Goal: Task Accomplishment & Management: Manage account settings

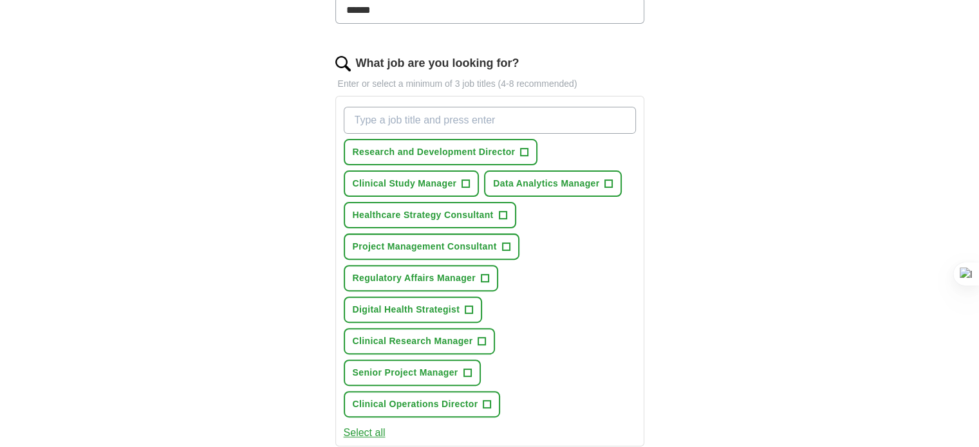
scroll to position [368, 0]
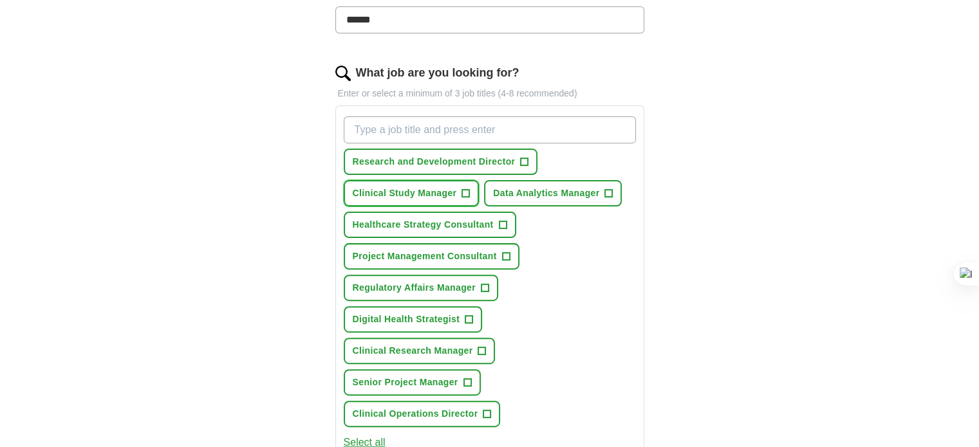
click at [467, 189] on span "+" at bounding box center [466, 194] width 8 height 10
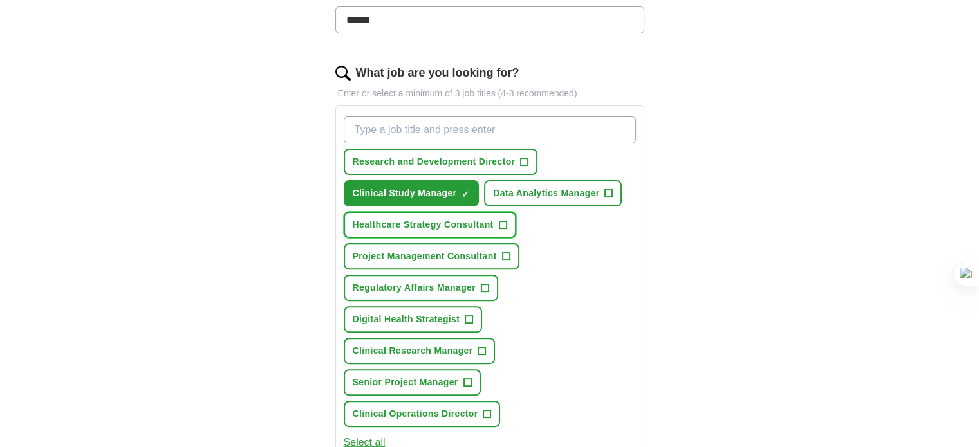
click at [499, 223] on span "+" at bounding box center [503, 225] width 8 height 10
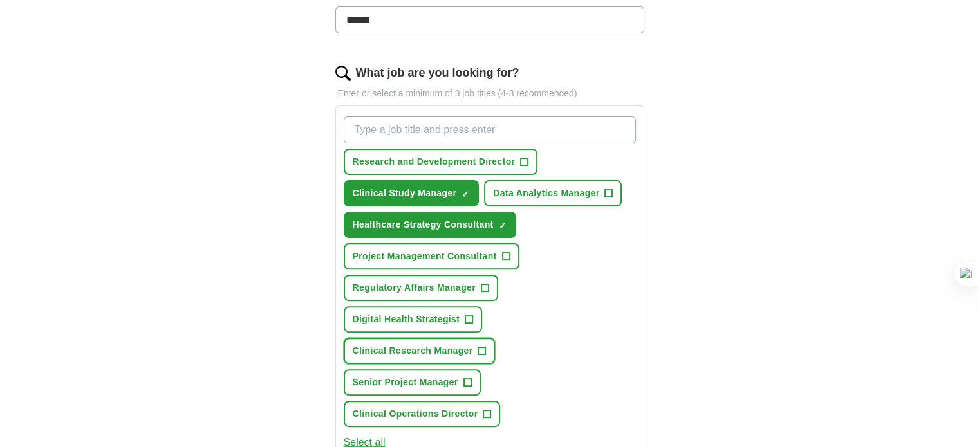
click at [436, 353] on span "Clinical Research Manager" at bounding box center [413, 351] width 120 height 14
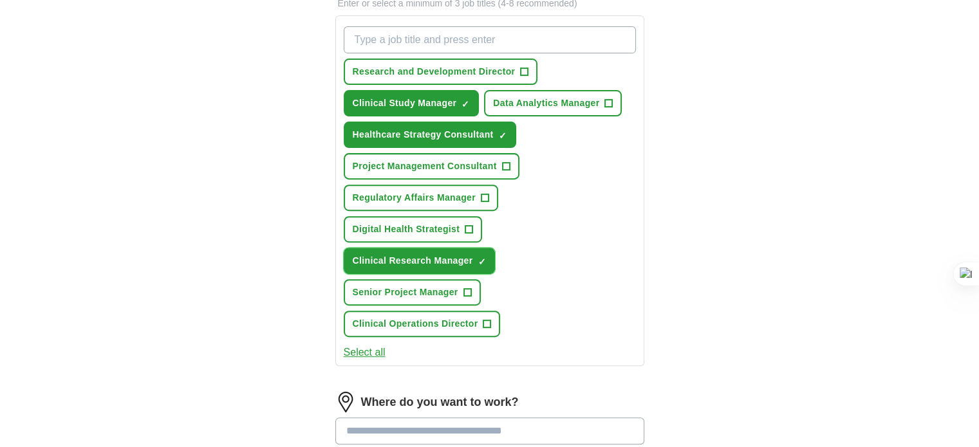
scroll to position [469, 0]
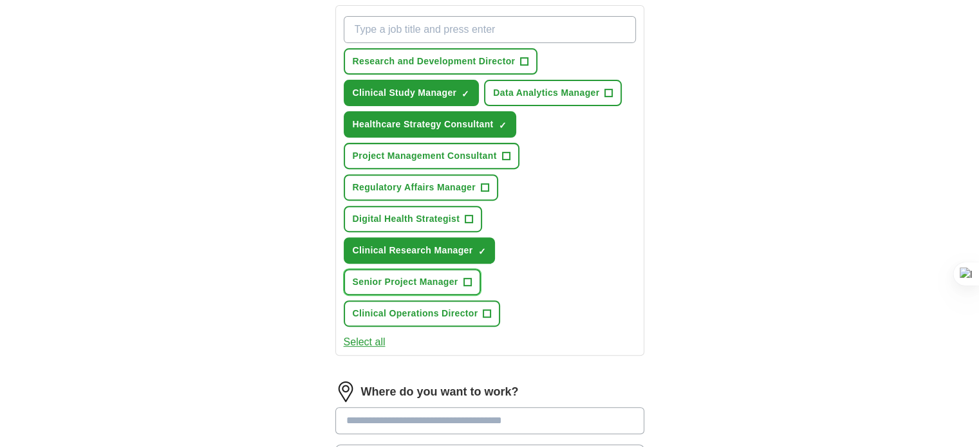
click at [449, 280] on span "Senior Project Manager" at bounding box center [406, 283] width 106 height 14
click at [487, 310] on span "+" at bounding box center [487, 314] width 8 height 10
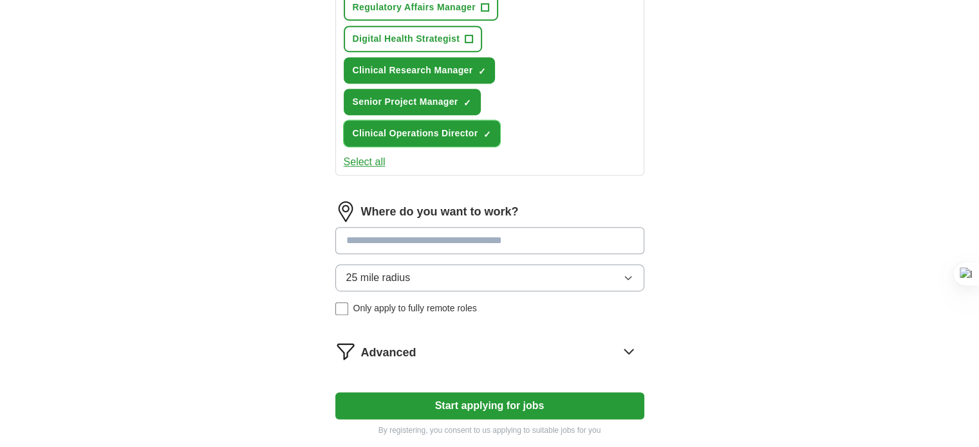
scroll to position [662, 0]
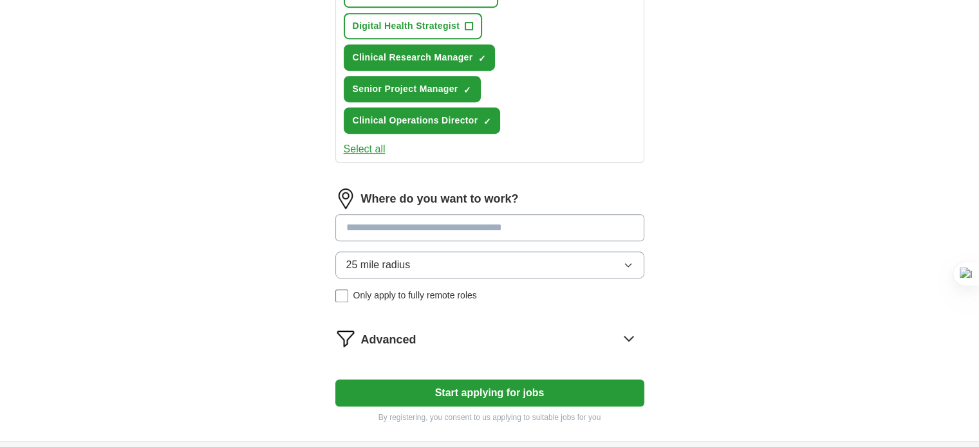
click at [380, 333] on span "Advanced" at bounding box center [388, 340] width 55 height 17
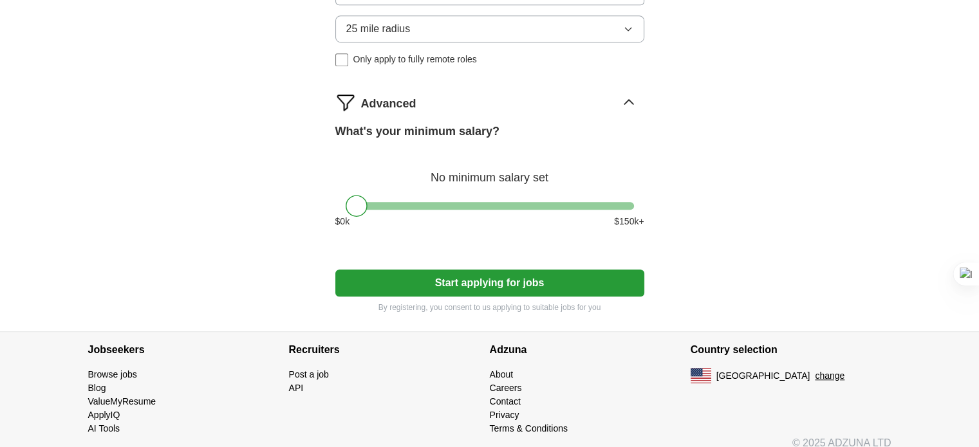
scroll to position [899, 0]
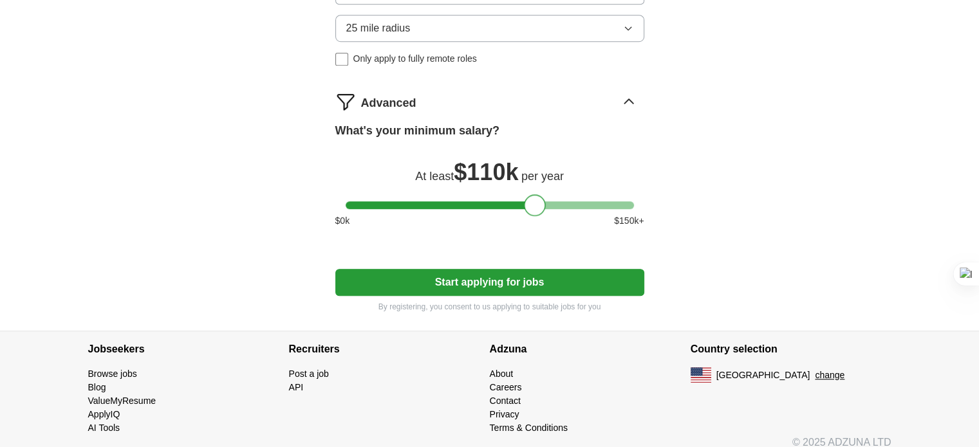
drag, startPoint x: 355, startPoint y: 207, endPoint x: 534, endPoint y: 217, distance: 178.6
click at [534, 217] on div "What's your minimum salary? At least $ 110k per year $ 0 k $ 150 k+" at bounding box center [489, 180] width 309 height 116
click at [440, 282] on button "Start applying for jobs" at bounding box center [489, 282] width 309 height 27
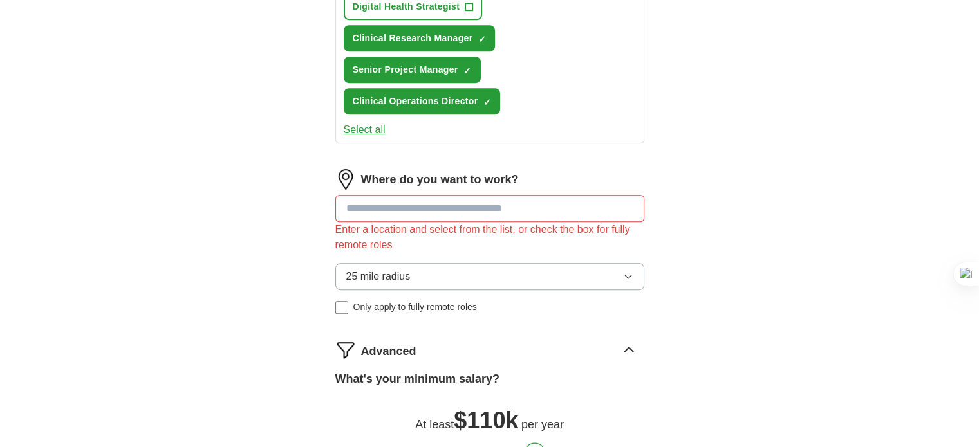
scroll to position [680, 0]
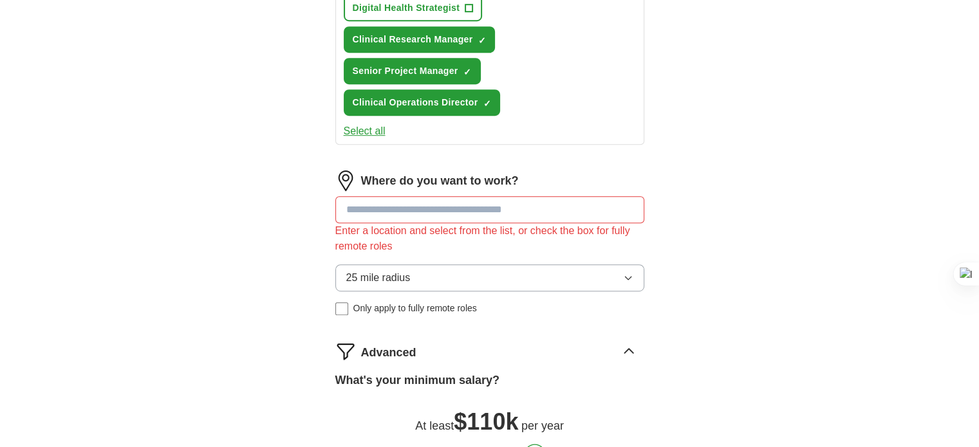
click at [440, 200] on input at bounding box center [489, 209] width 309 height 27
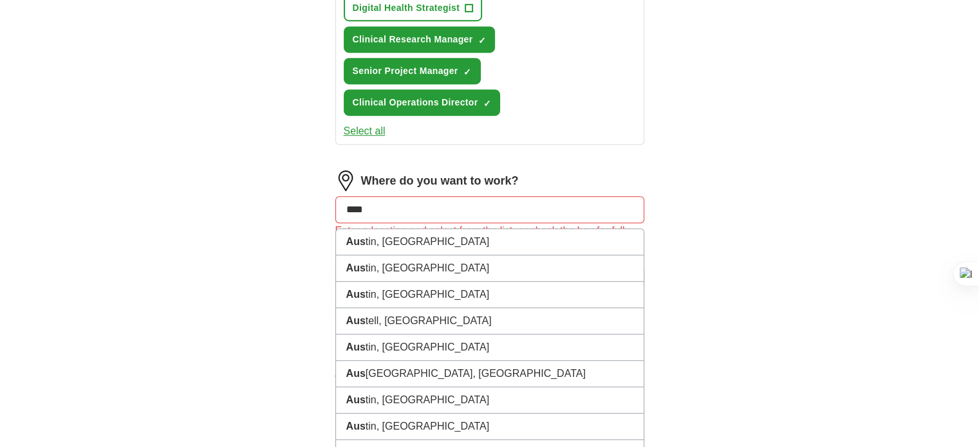
type input "*****"
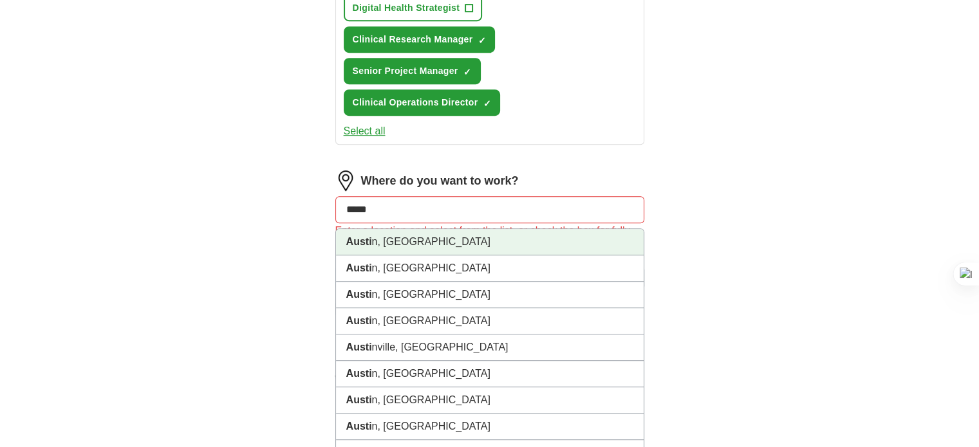
click at [364, 240] on strong "Austi" at bounding box center [359, 241] width 26 height 11
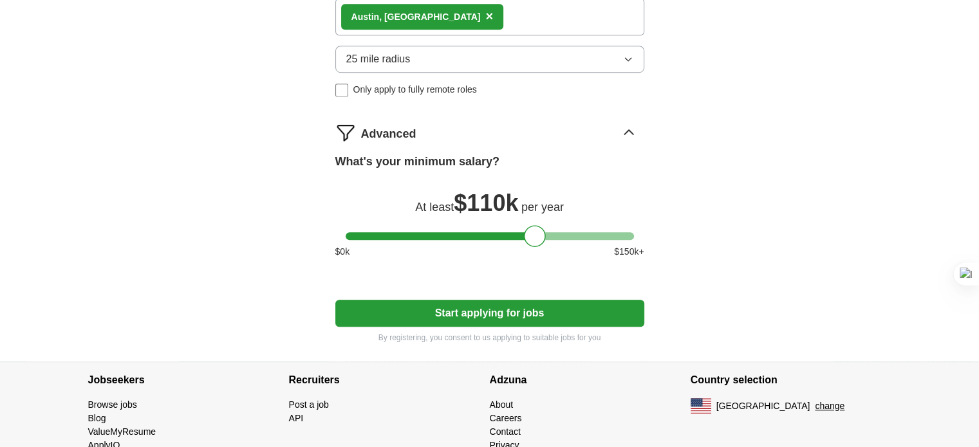
scroll to position [915, 0]
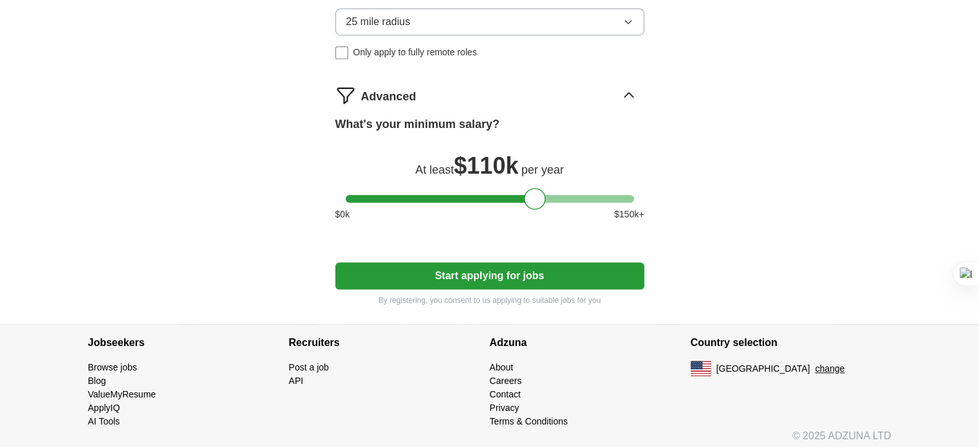
click at [507, 278] on button "Start applying for jobs" at bounding box center [489, 276] width 309 height 27
select select "**"
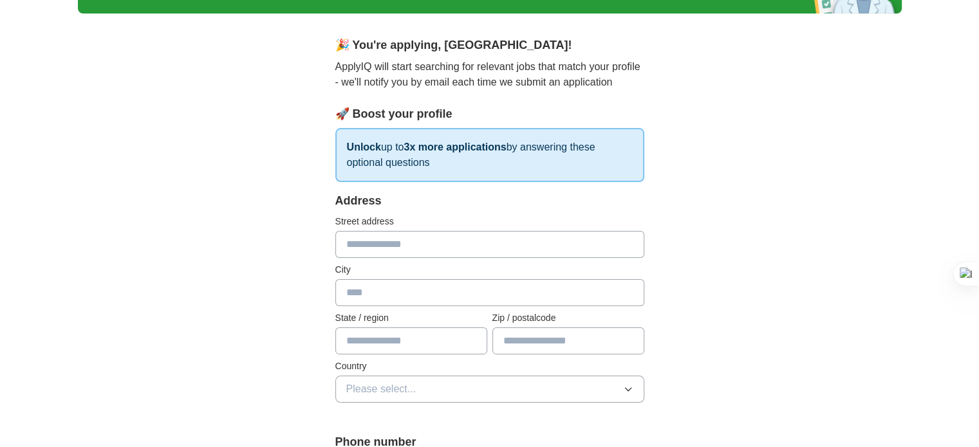
scroll to position [88, 0]
click at [350, 250] on input "text" at bounding box center [489, 244] width 309 height 27
type input "**********"
type input "******"
type input "*****"
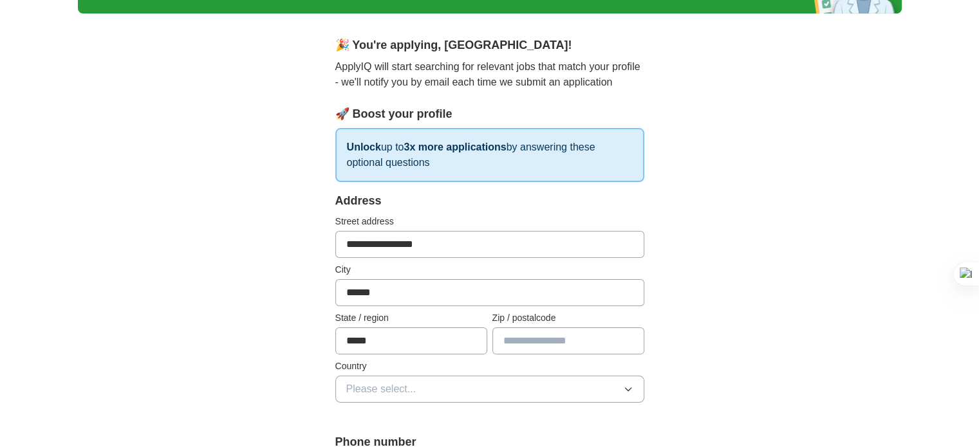
type input "*****"
click at [425, 389] on button "Please select..." at bounding box center [489, 389] width 309 height 27
click at [427, 438] on div "[GEOGRAPHIC_DATA]" at bounding box center [489, 445] width 287 height 15
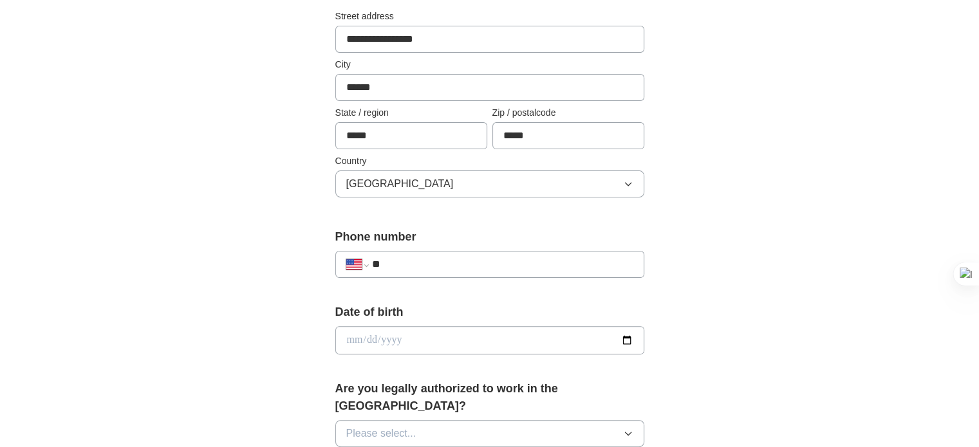
scroll to position [299, 0]
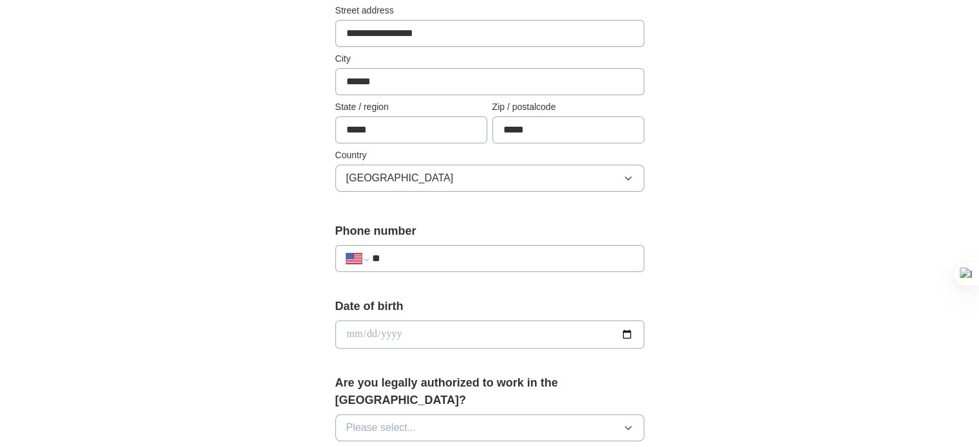
click at [529, 259] on input "**" at bounding box center [501, 258] width 261 height 15
select select "**"
type input "***"
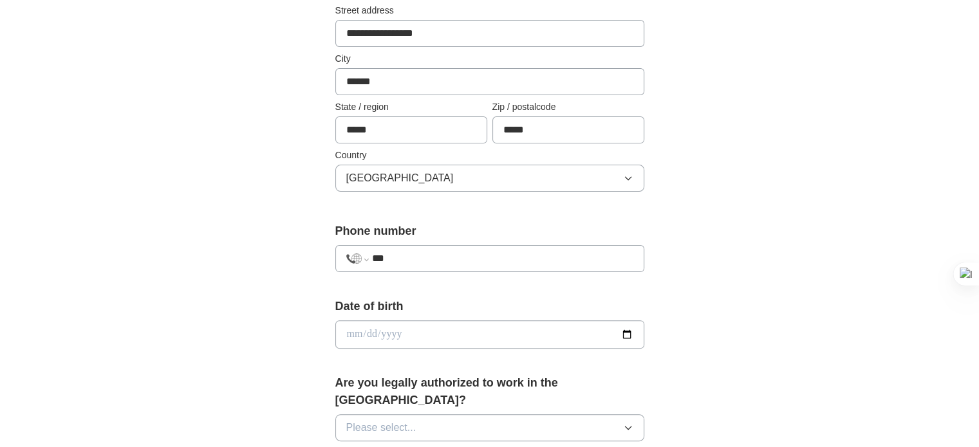
select select "**"
type input "**********"
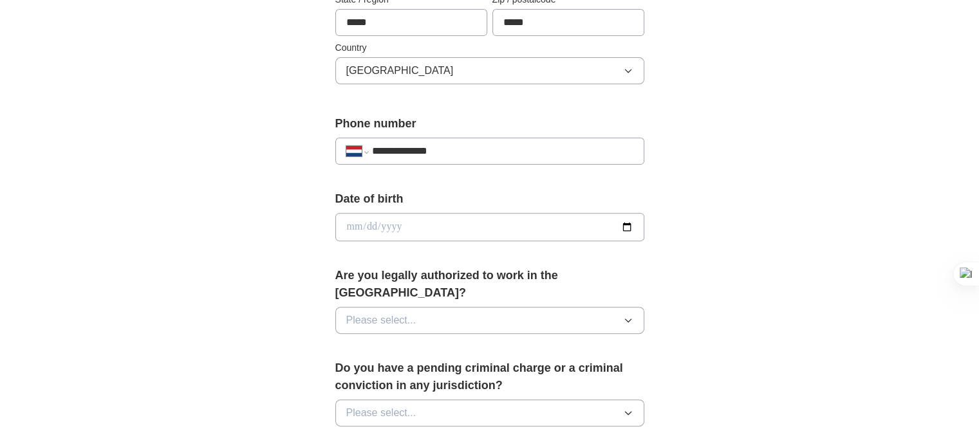
scroll to position [407, 0]
click at [379, 148] on input "**********" at bounding box center [501, 150] width 261 height 15
select select "**"
type input "**********"
click at [399, 218] on input "date" at bounding box center [489, 226] width 309 height 28
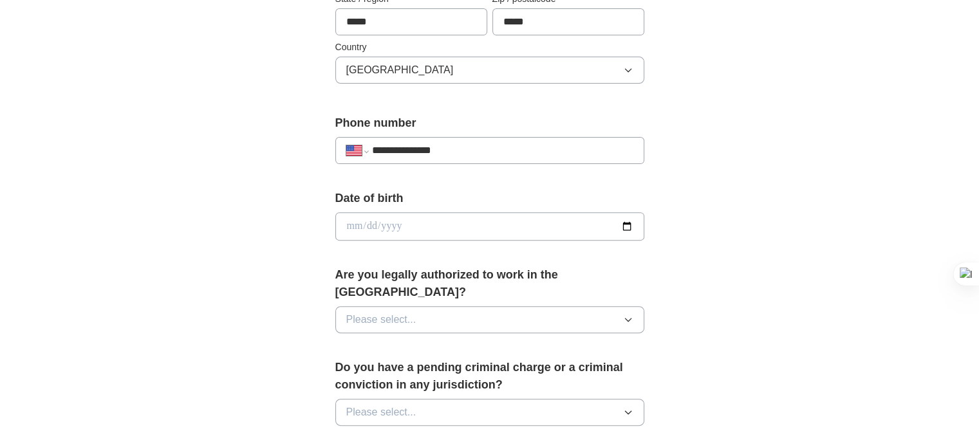
click at [358, 226] on input "date" at bounding box center [489, 226] width 309 height 28
type input "**********"
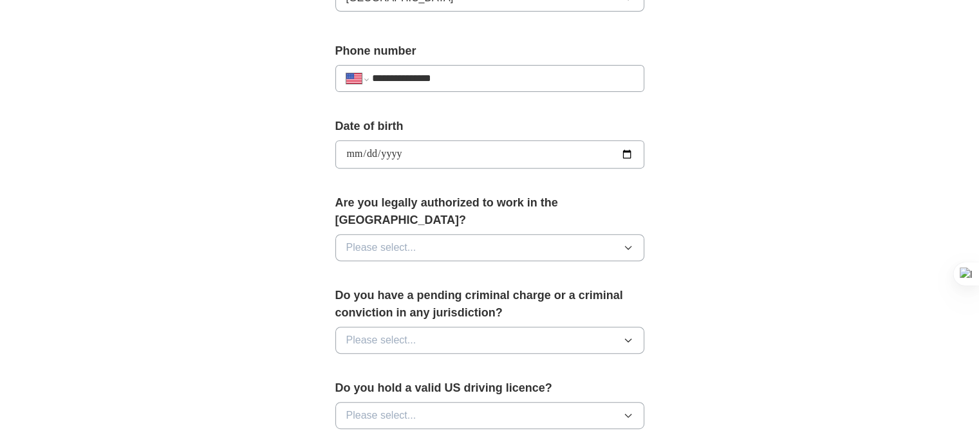
scroll to position [480, 0]
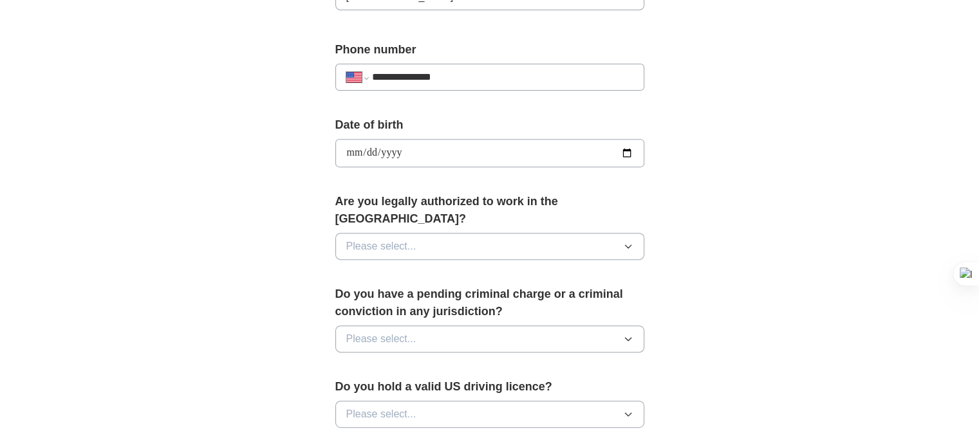
click at [384, 239] on span "Please select..." at bounding box center [381, 246] width 70 height 15
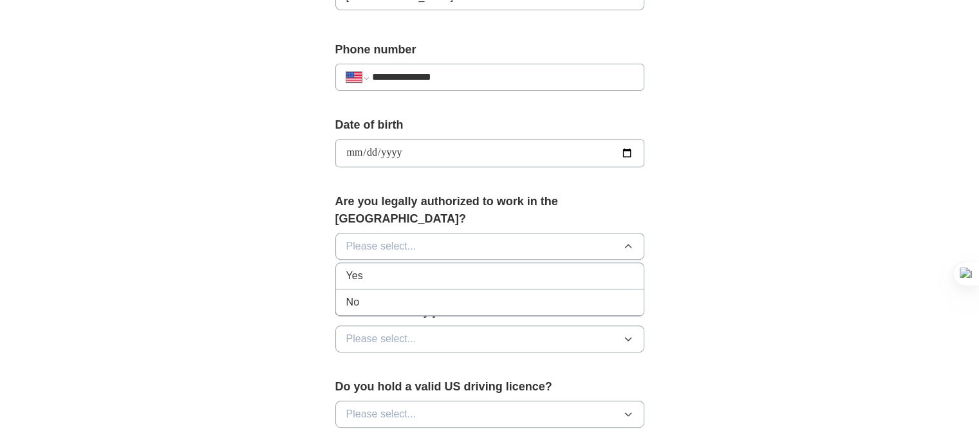
click at [398, 268] on div "Yes" at bounding box center [489, 275] width 287 height 15
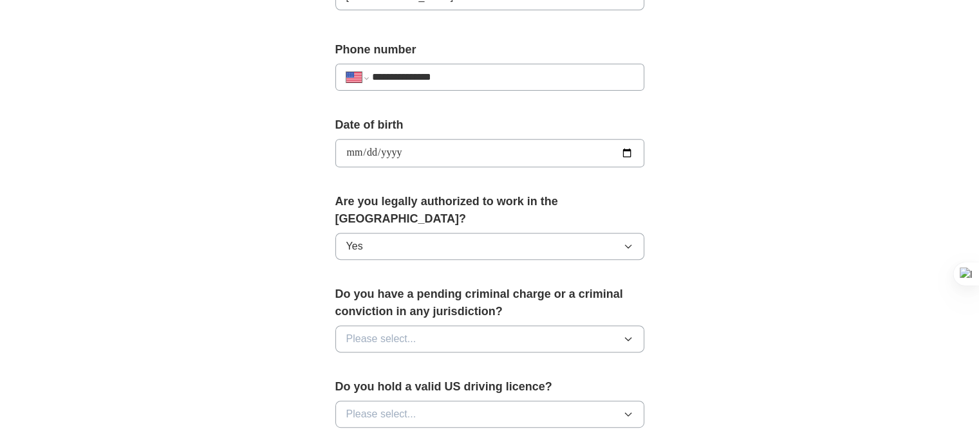
click at [411, 332] on span "Please select..." at bounding box center [381, 339] width 70 height 15
click at [414, 388] on div "No" at bounding box center [489, 395] width 287 height 15
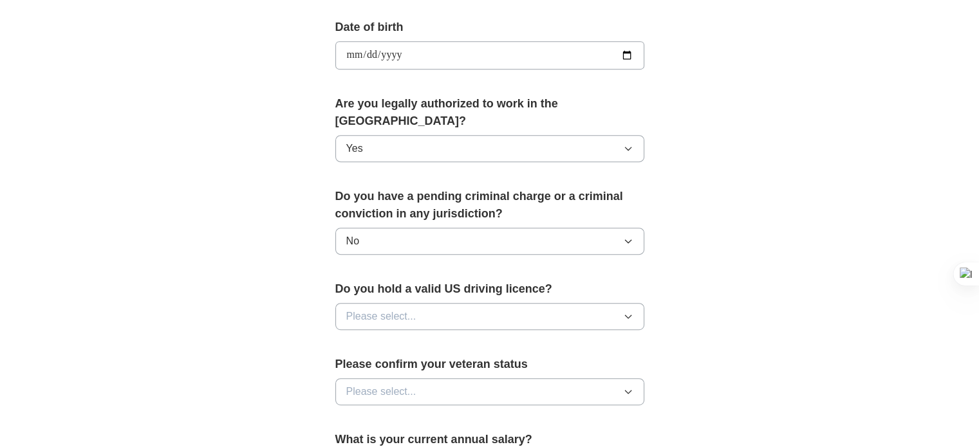
scroll to position [579, 0]
click at [458, 302] on button "Please select..." at bounding box center [489, 315] width 309 height 27
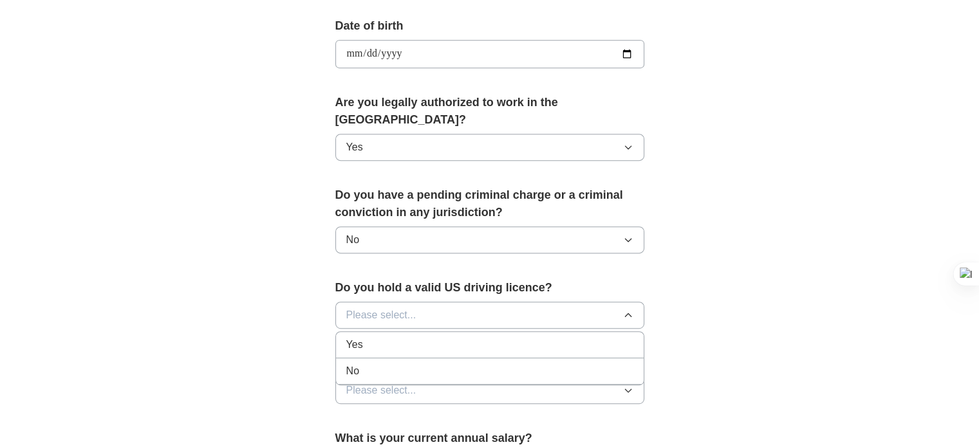
click at [385, 337] on div "Yes" at bounding box center [489, 344] width 287 height 15
click at [411, 383] on span "Please select..." at bounding box center [381, 390] width 70 height 15
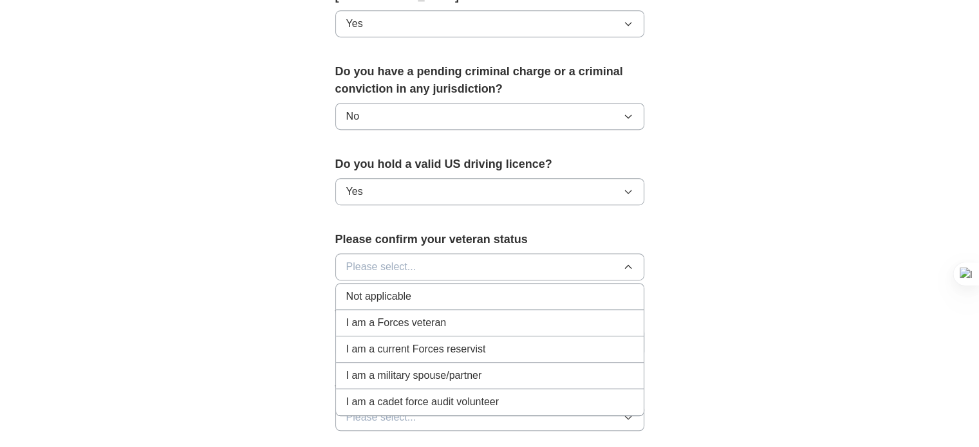
scroll to position [745, 0]
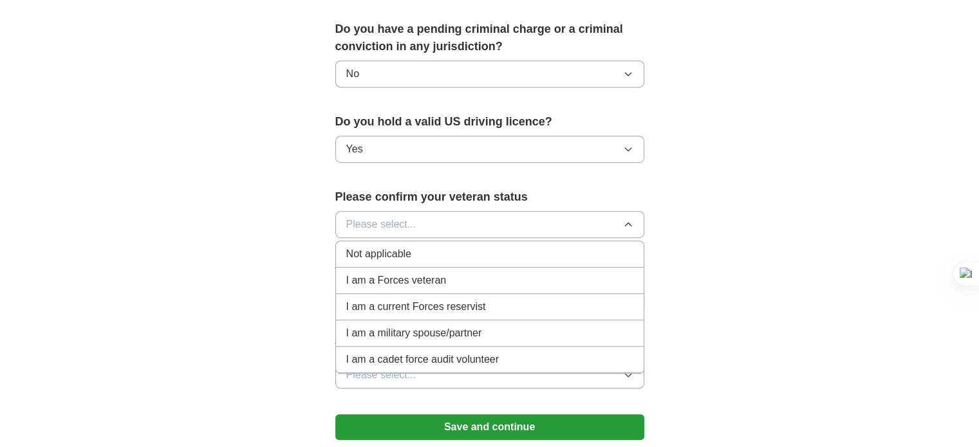
click at [379, 247] on span "Not applicable" at bounding box center [378, 254] width 65 height 15
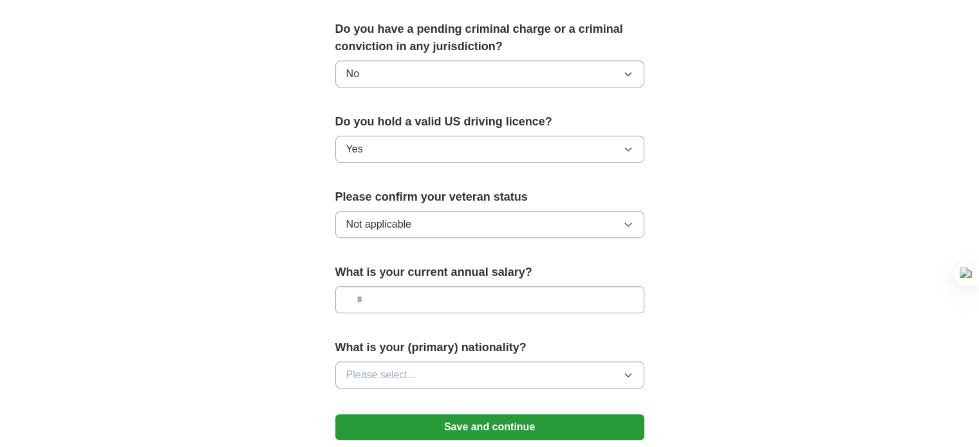
click at [404, 286] on input "text" at bounding box center [489, 299] width 309 height 27
type input "********"
click at [423, 362] on button "Please select..." at bounding box center [489, 375] width 309 height 27
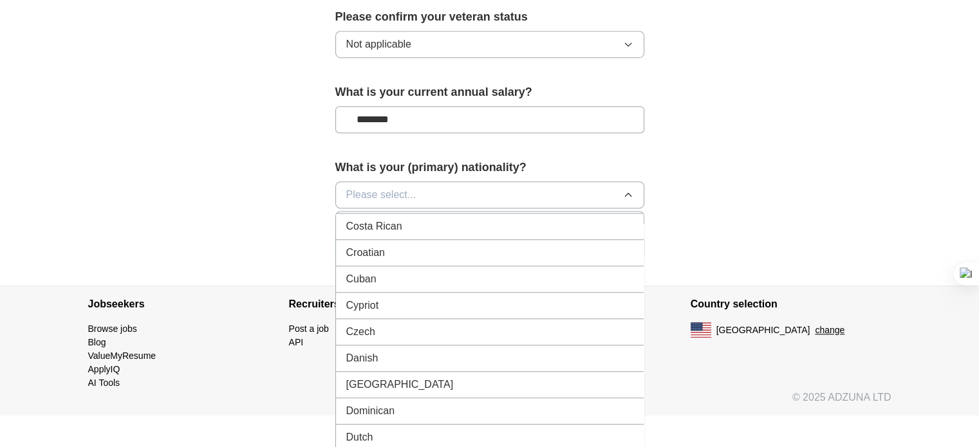
scroll to position [873, 0]
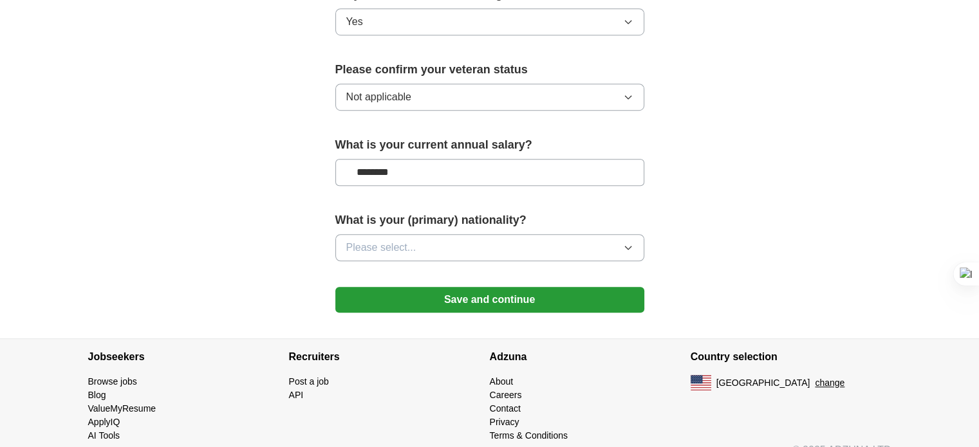
click at [489, 287] on button "Save and continue" at bounding box center [489, 300] width 309 height 26
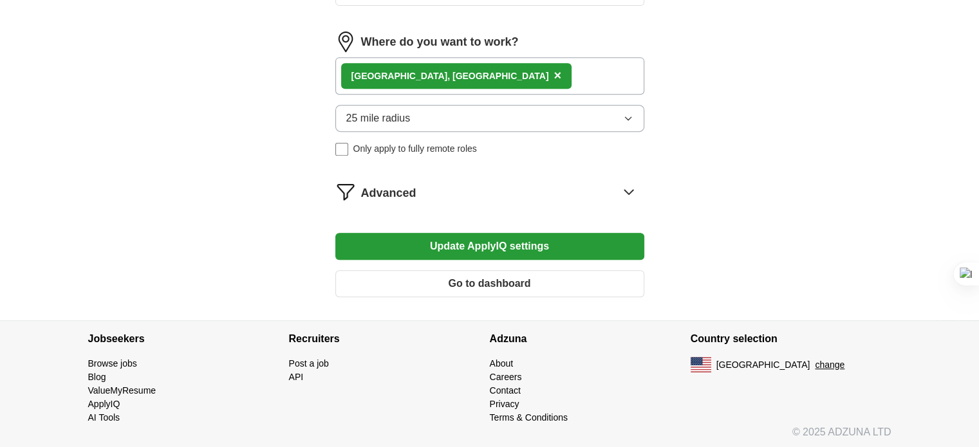
scroll to position [568, 0]
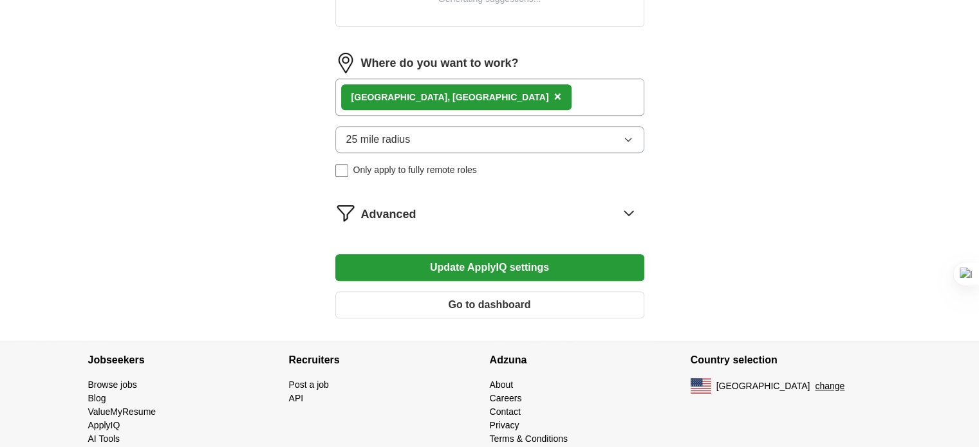
click at [418, 133] on button "25 mile radius" at bounding box center [489, 139] width 309 height 27
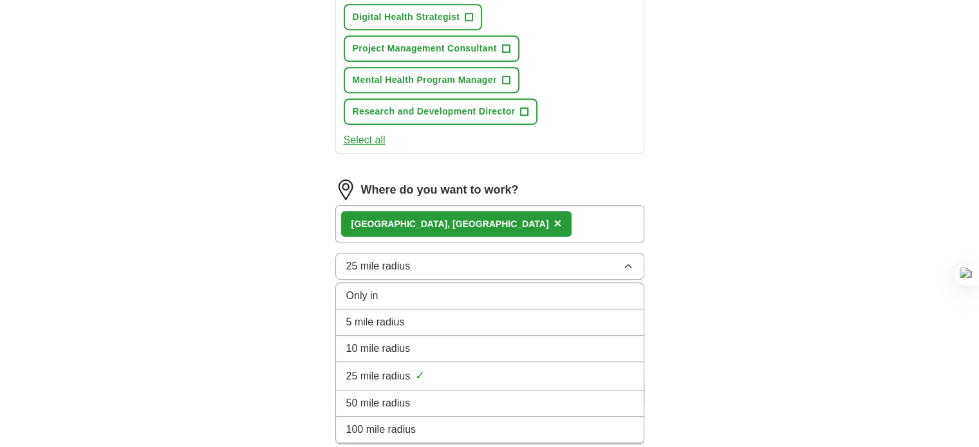
scroll to position [877, 0]
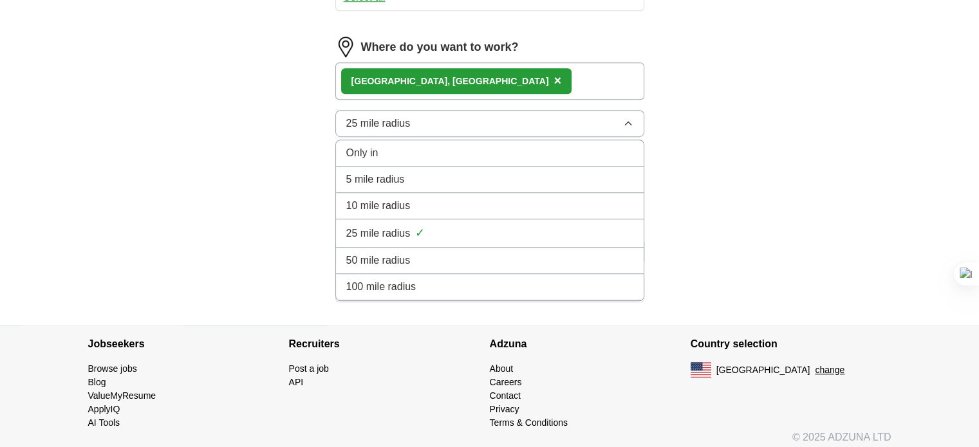
click at [422, 283] on div "100 mile radius" at bounding box center [489, 286] width 287 height 15
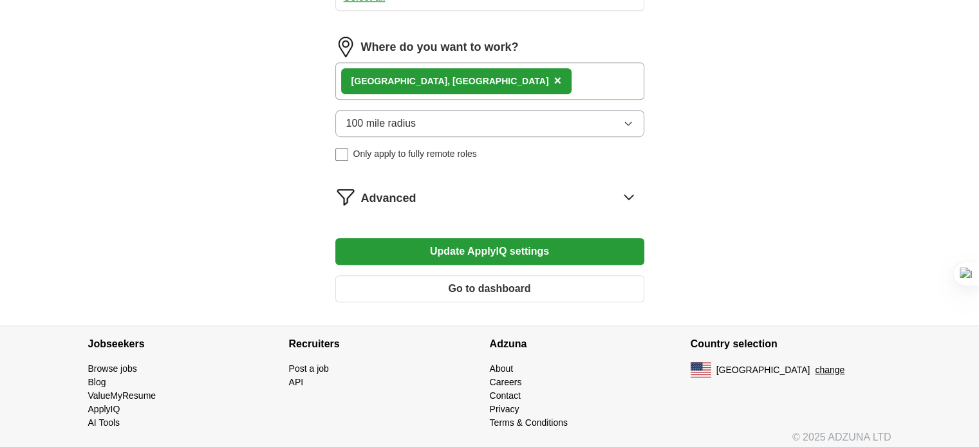
click at [503, 80] on div "Austin, TX ×" at bounding box center [489, 80] width 309 height 37
click at [554, 76] on span "×" at bounding box center [558, 80] width 8 height 14
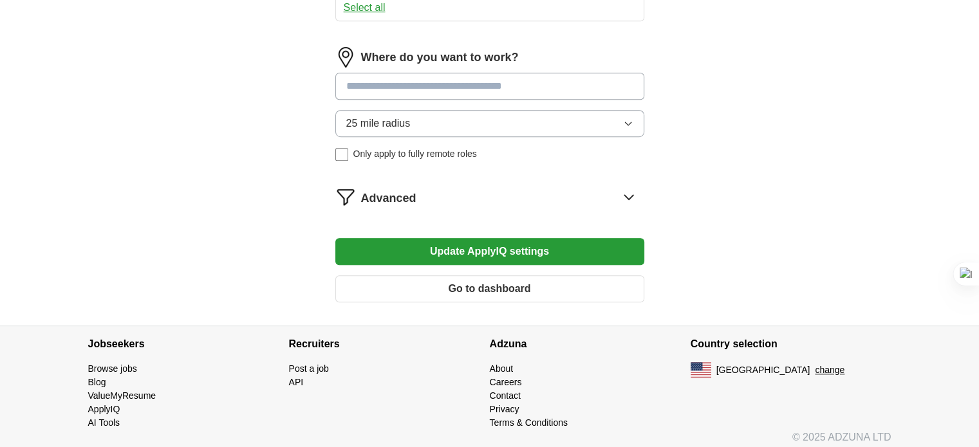
click at [392, 82] on input at bounding box center [489, 86] width 309 height 27
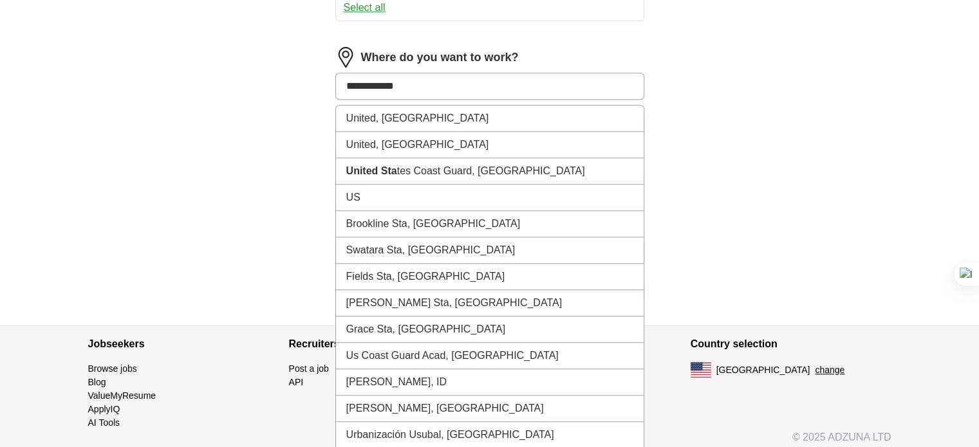
type input "**********"
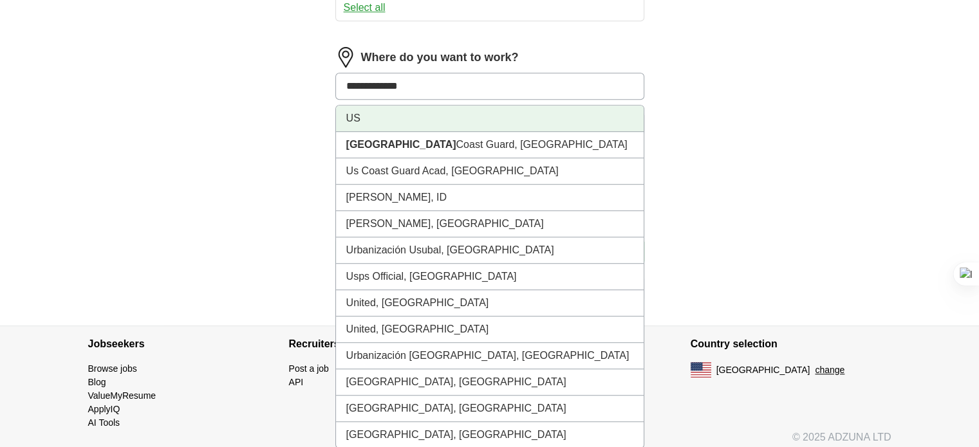
click at [376, 115] on li "US" at bounding box center [490, 119] width 308 height 26
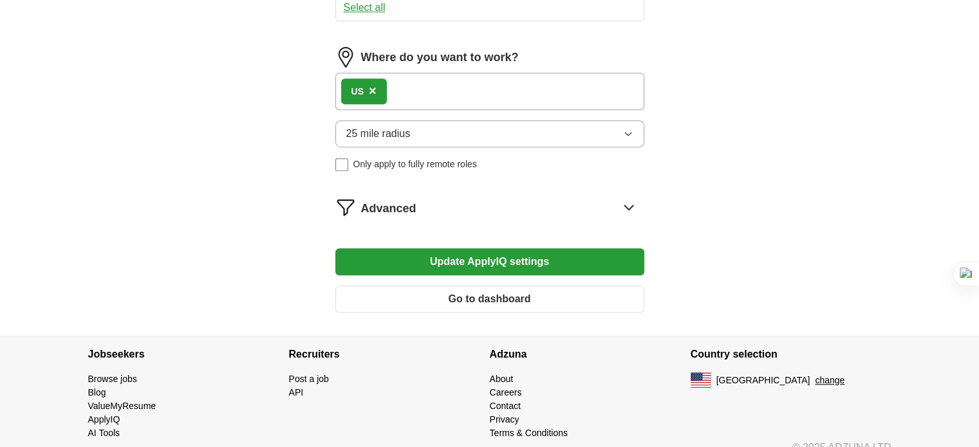
click at [435, 261] on button "Update ApplyIQ settings" at bounding box center [489, 261] width 309 height 27
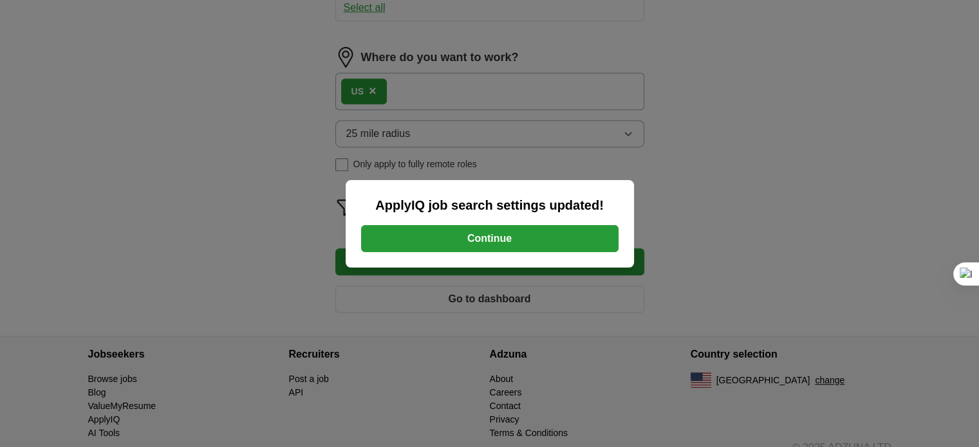
click at [422, 241] on button "Continue" at bounding box center [490, 238] width 258 height 27
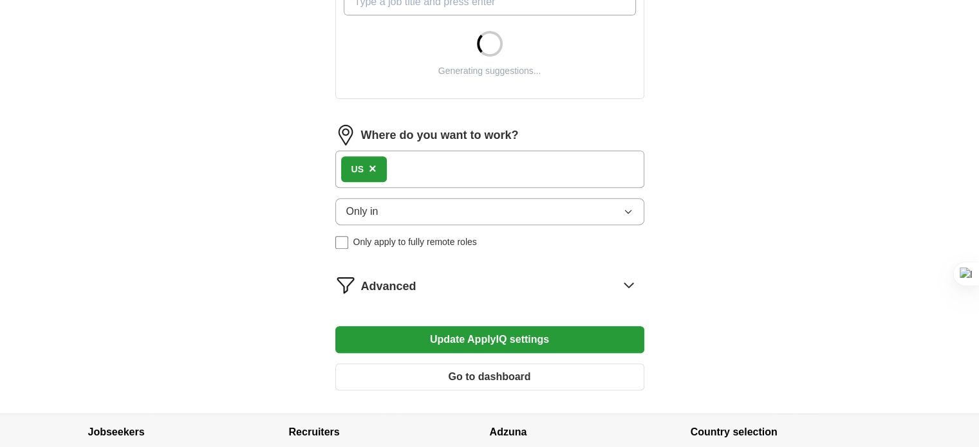
scroll to position [495, 0]
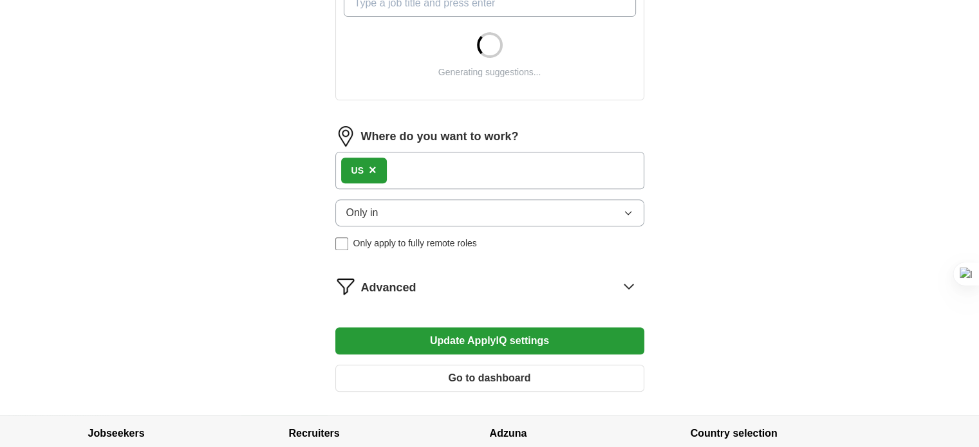
click at [373, 167] on span "×" at bounding box center [373, 170] width 8 height 14
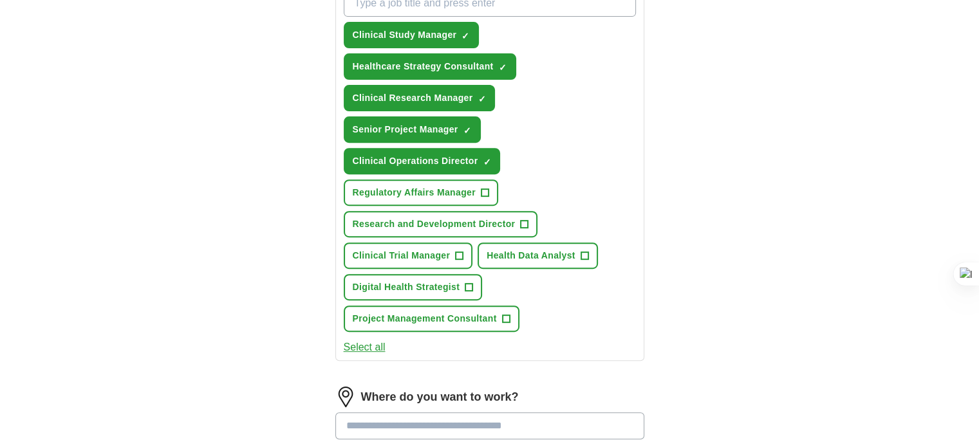
click at [499, 340] on div "Select all" at bounding box center [489, 347] width 297 height 15
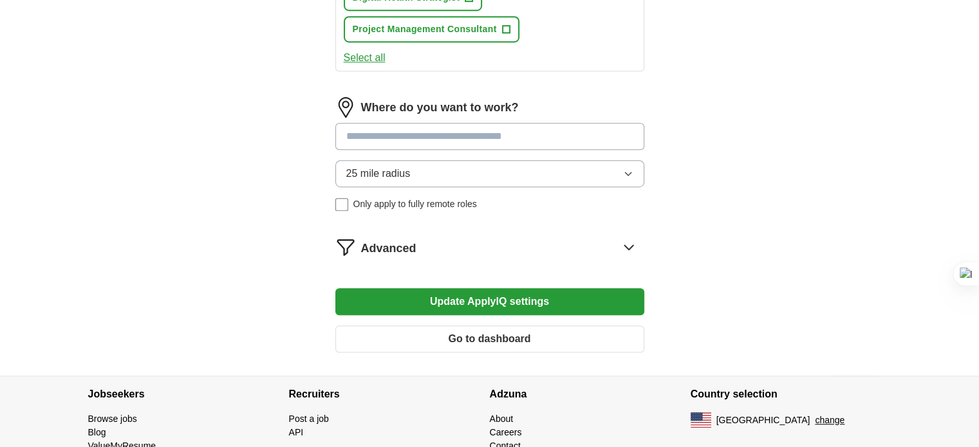
scroll to position [804, 0]
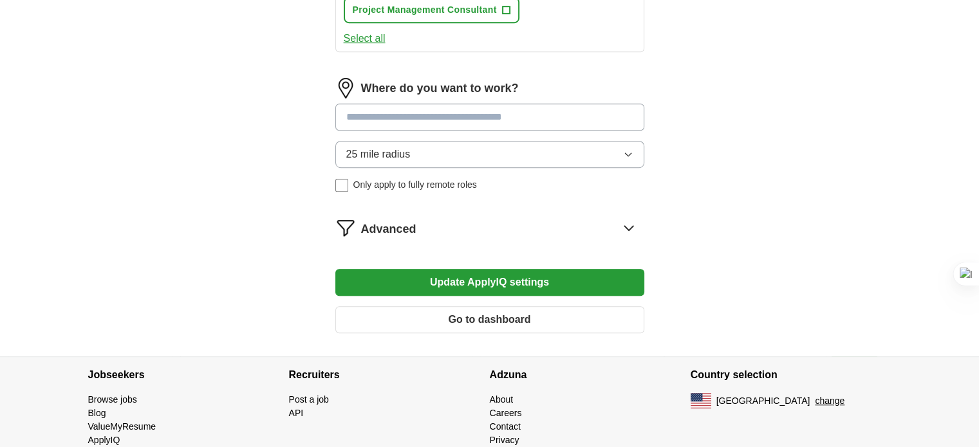
click at [530, 283] on button "Update ApplyIQ settings" at bounding box center [489, 282] width 309 height 27
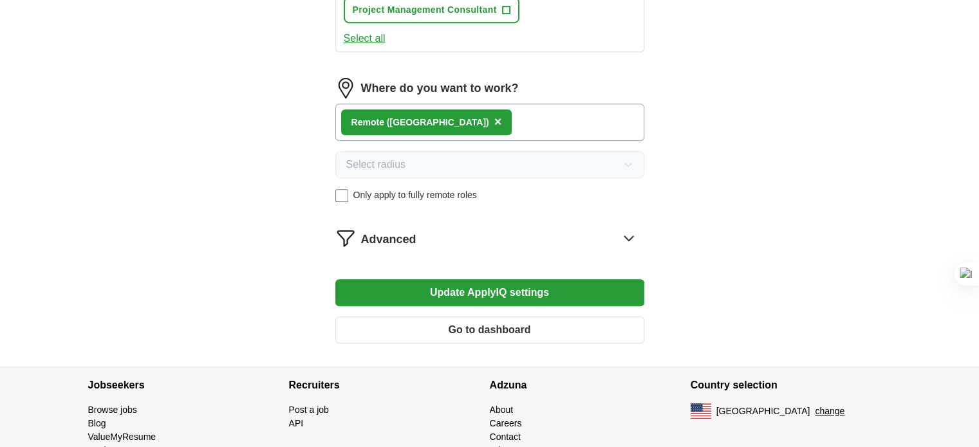
click at [494, 115] on span "×" at bounding box center [498, 122] width 8 height 14
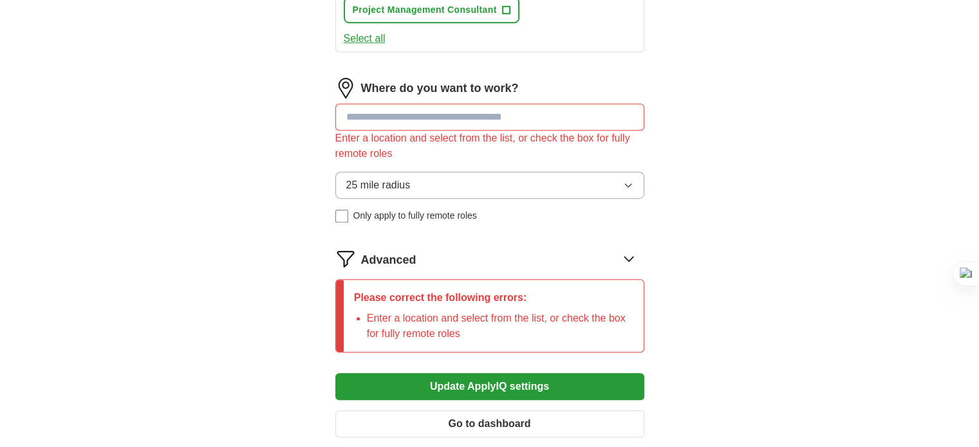
click at [381, 110] on input at bounding box center [489, 117] width 309 height 27
type input "*"
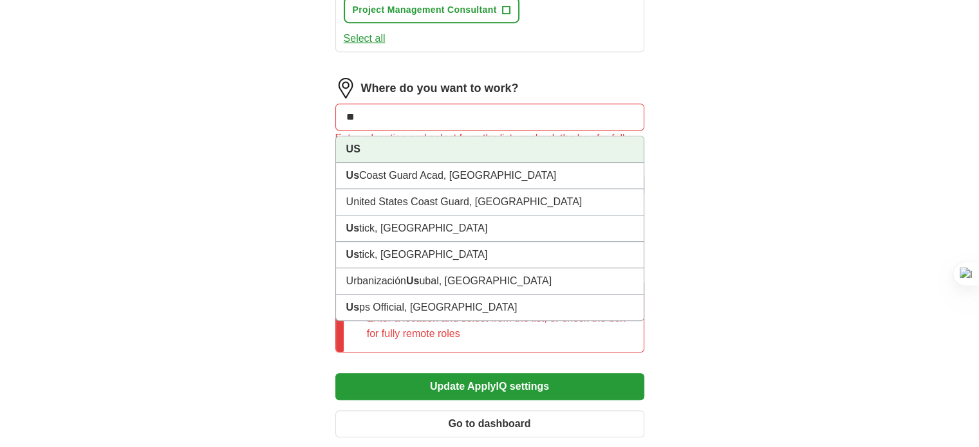
click at [365, 147] on li "US" at bounding box center [490, 149] width 308 height 26
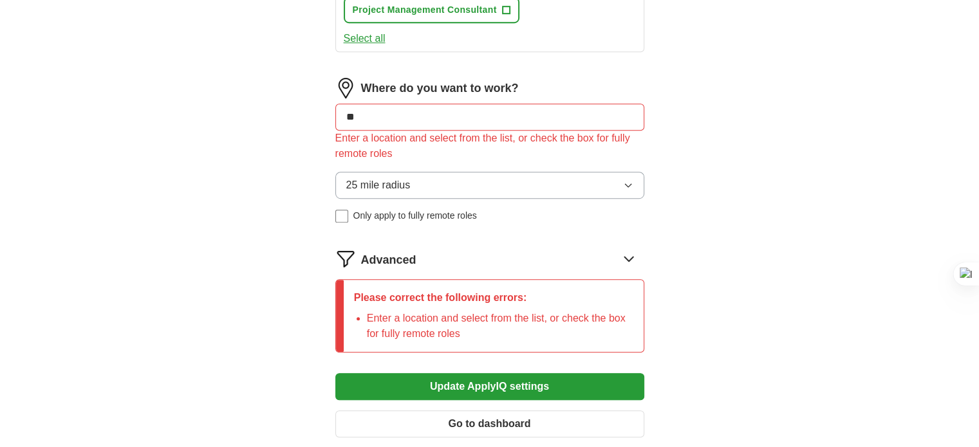
click at [480, 389] on button "Update ApplyIQ settings" at bounding box center [489, 386] width 309 height 27
click at [434, 179] on button "25 mile radius" at bounding box center [489, 185] width 309 height 27
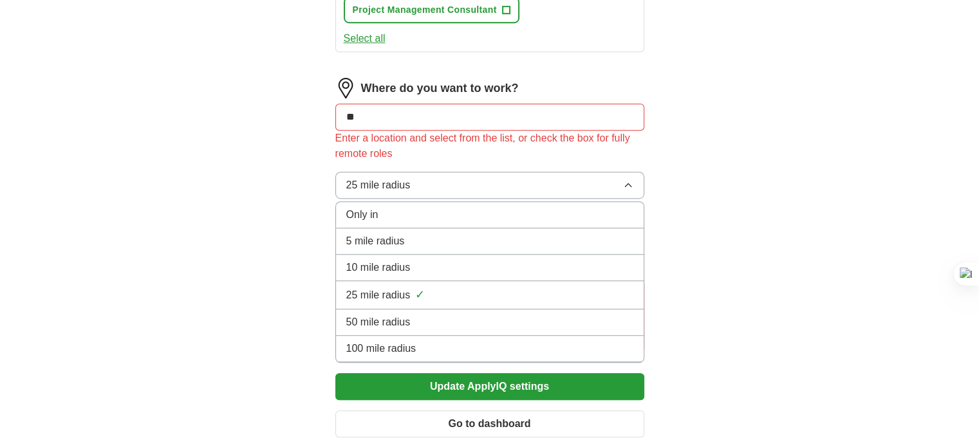
click at [407, 341] on span "100 mile radius" at bounding box center [381, 348] width 70 height 15
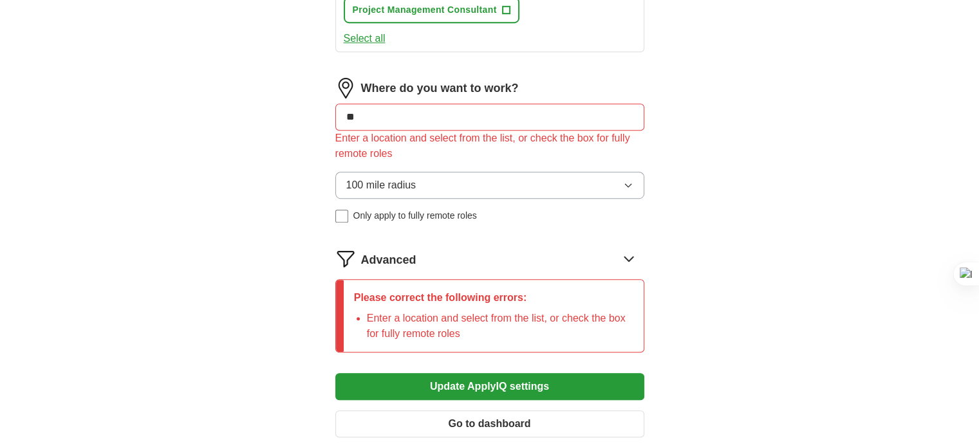
click at [443, 378] on button "Update ApplyIQ settings" at bounding box center [489, 386] width 309 height 27
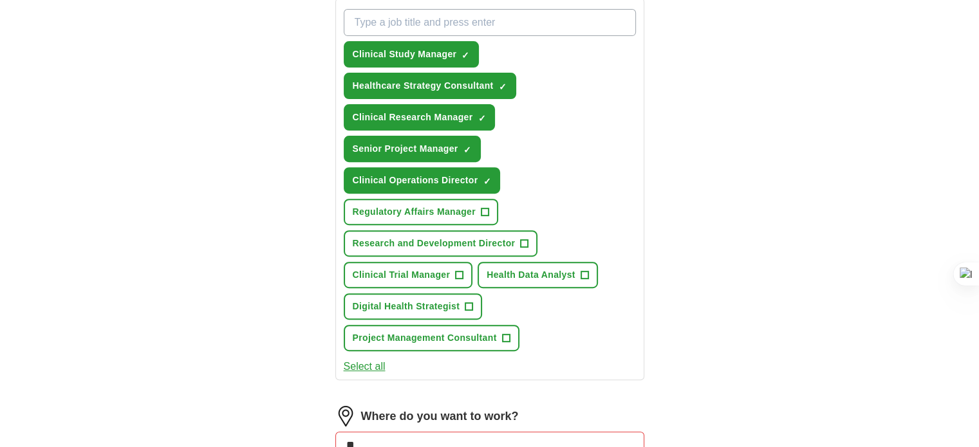
scroll to position [494, 0]
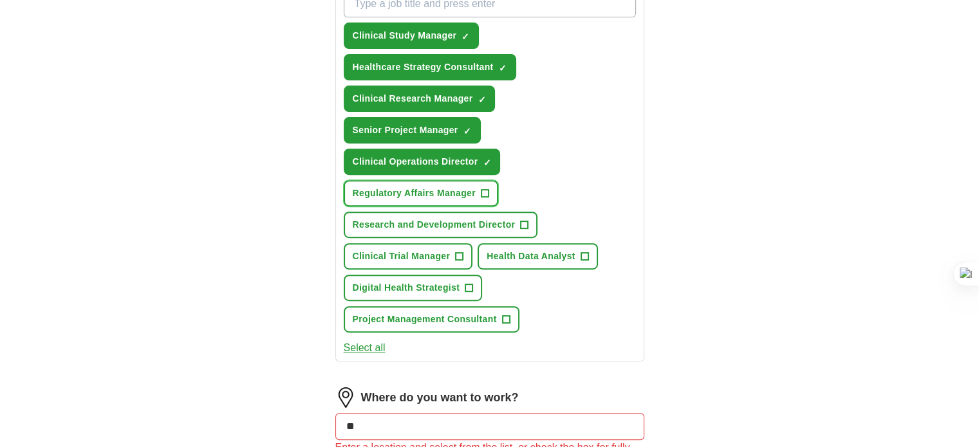
click at [476, 188] on button "Regulatory Affairs Manager +" at bounding box center [421, 193] width 155 height 26
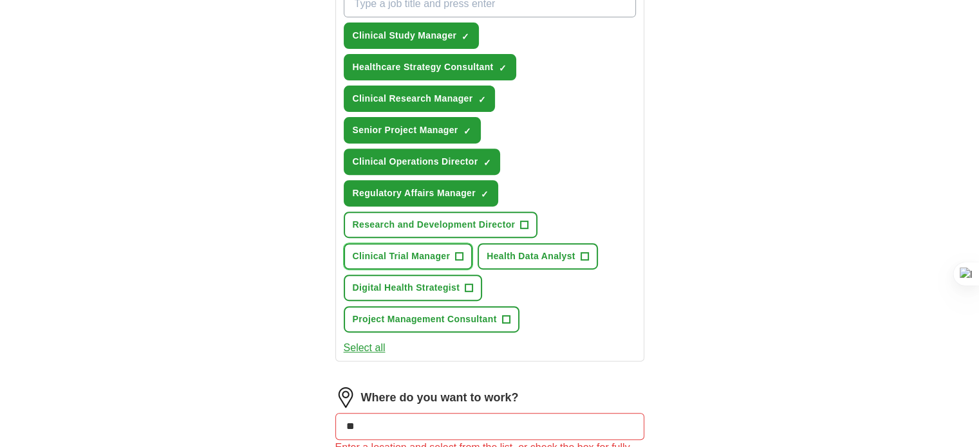
click at [453, 256] on button "Clinical Trial Manager +" at bounding box center [408, 256] width 129 height 26
click at [585, 252] on span "+" at bounding box center [585, 257] width 8 height 10
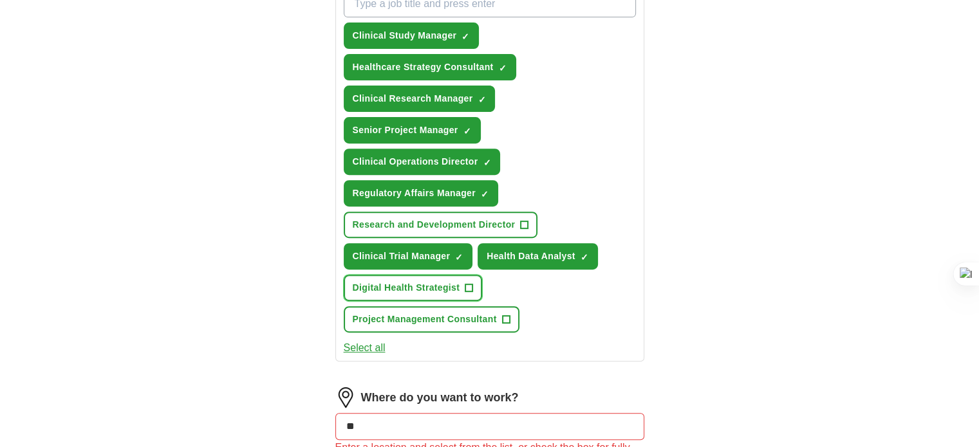
click at [470, 284] on span "+" at bounding box center [469, 288] width 8 height 10
click at [505, 315] on span "+" at bounding box center [506, 320] width 8 height 10
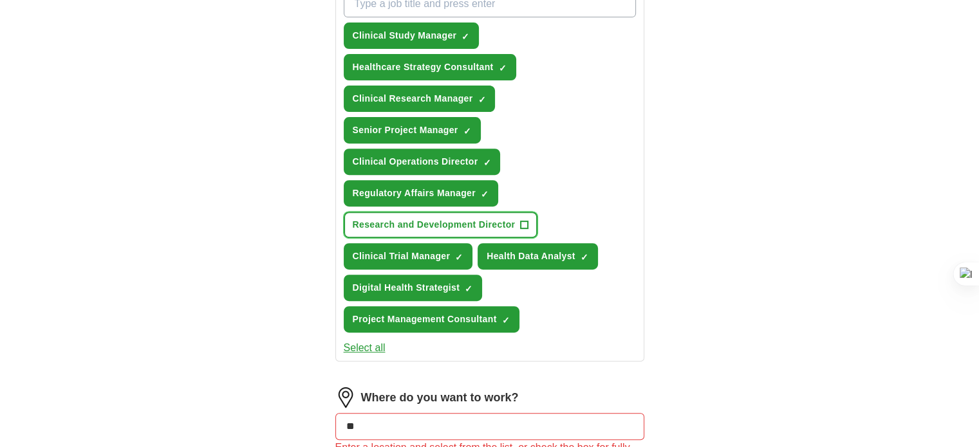
click at [521, 223] on span "+" at bounding box center [525, 225] width 8 height 10
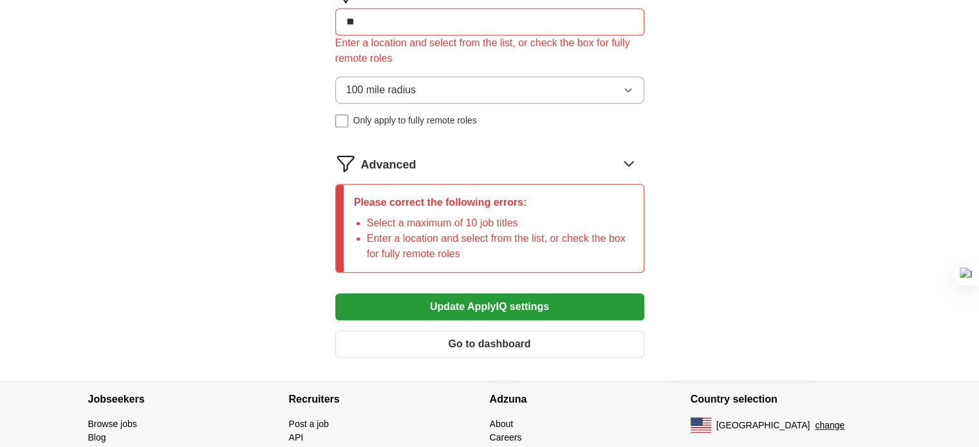
scroll to position [971, 0]
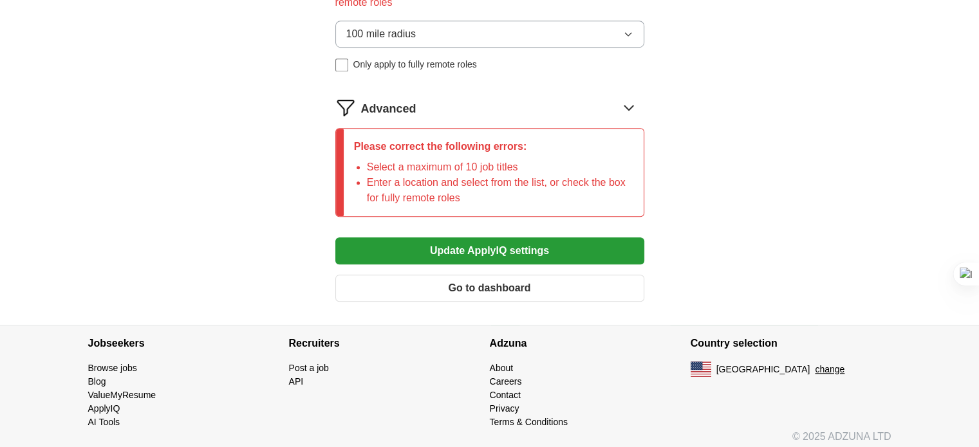
click at [511, 241] on button "Update ApplyIQ settings" at bounding box center [489, 251] width 309 height 27
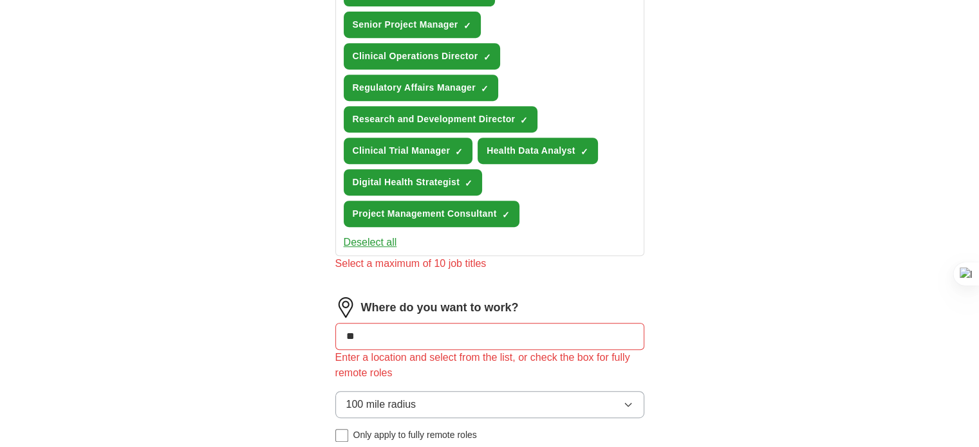
scroll to position [546, 0]
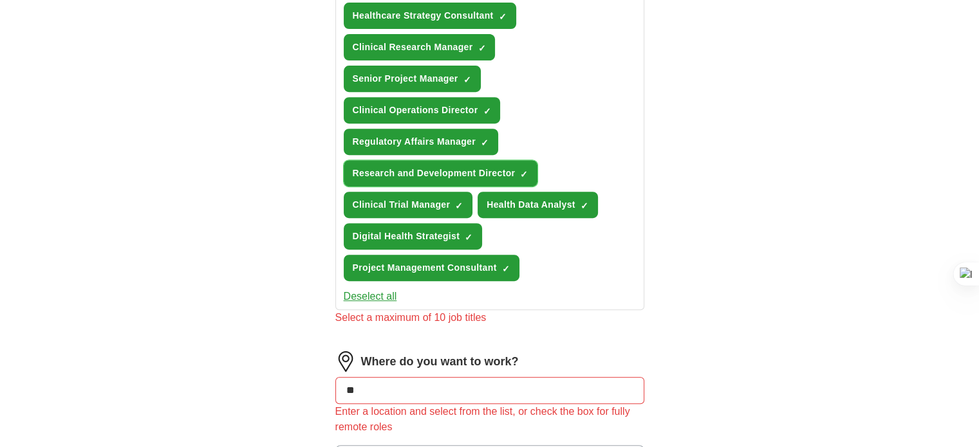
click at [451, 172] on span "Research and Development Director" at bounding box center [434, 174] width 163 height 14
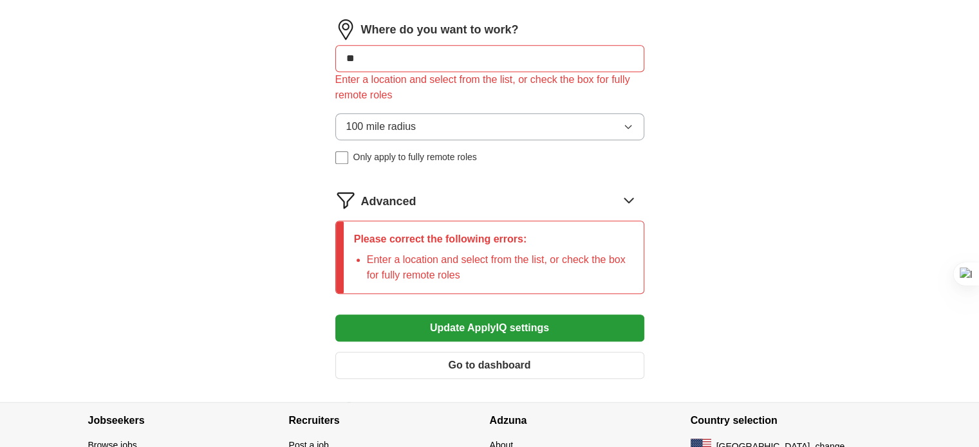
scroll to position [863, 0]
click at [500, 324] on button "Update ApplyIQ settings" at bounding box center [489, 328] width 309 height 27
click at [628, 198] on icon at bounding box center [628, 200] width 8 height 5
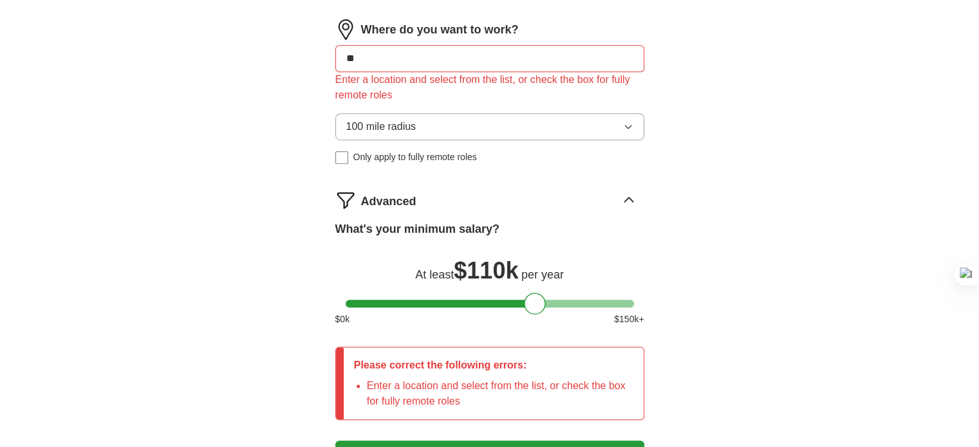
click at [628, 195] on icon at bounding box center [629, 200] width 21 height 21
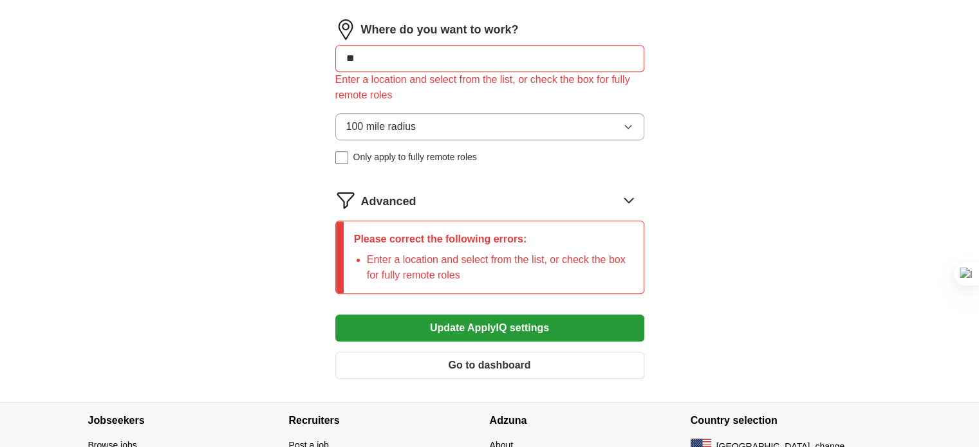
click at [628, 198] on icon at bounding box center [628, 200] width 8 height 5
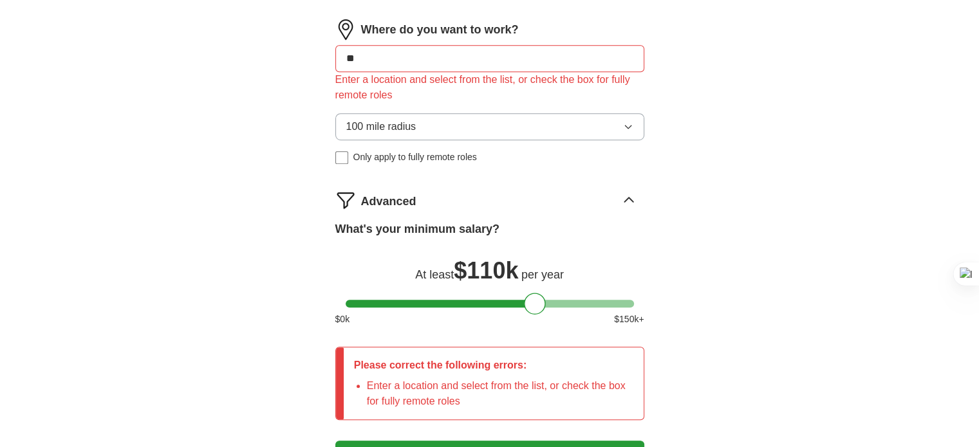
click at [628, 195] on icon at bounding box center [629, 200] width 21 height 21
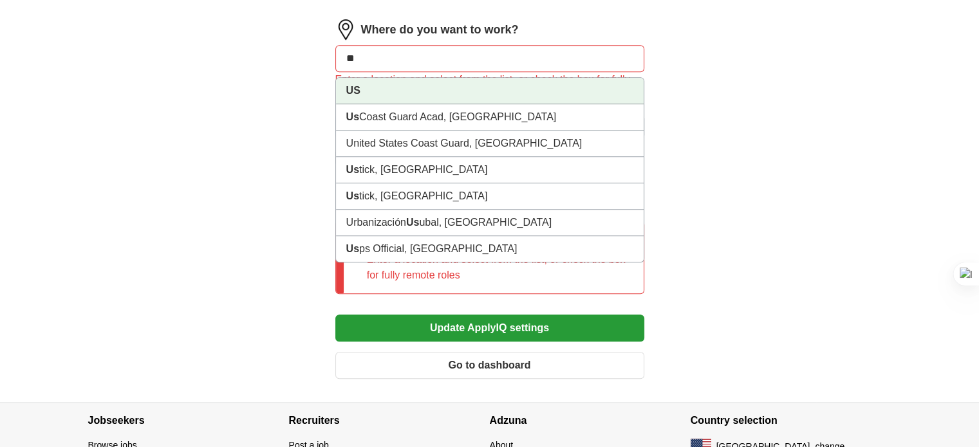
click at [444, 51] on input "**" at bounding box center [489, 58] width 309 height 27
click at [358, 85] on strong "US" at bounding box center [353, 90] width 14 height 11
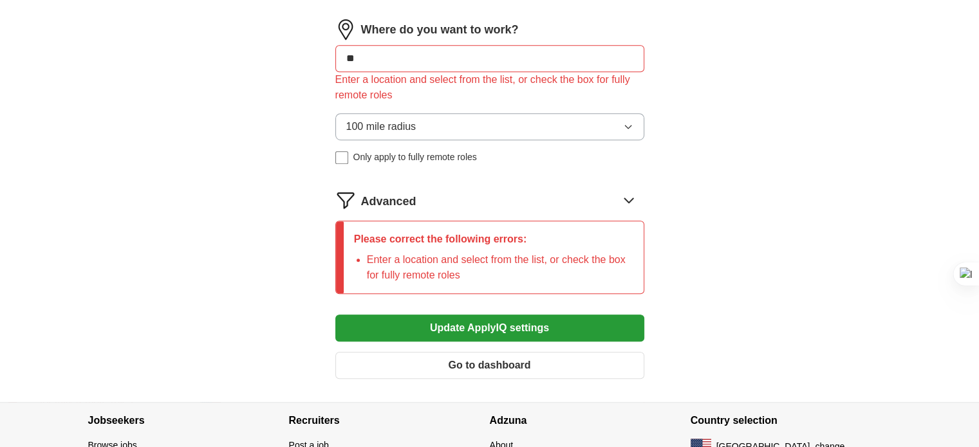
click at [444, 113] on button "100 mile radius" at bounding box center [489, 126] width 309 height 27
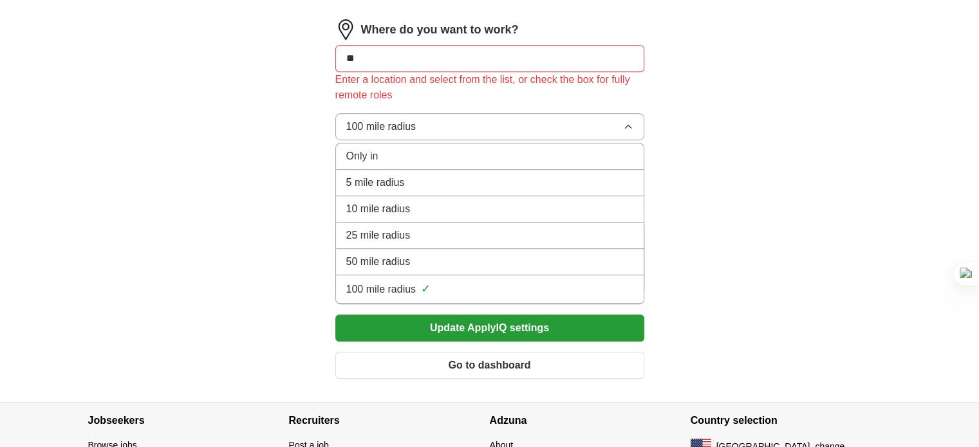
click at [407, 281] on div "100 mile radius ✓" at bounding box center [489, 289] width 287 height 17
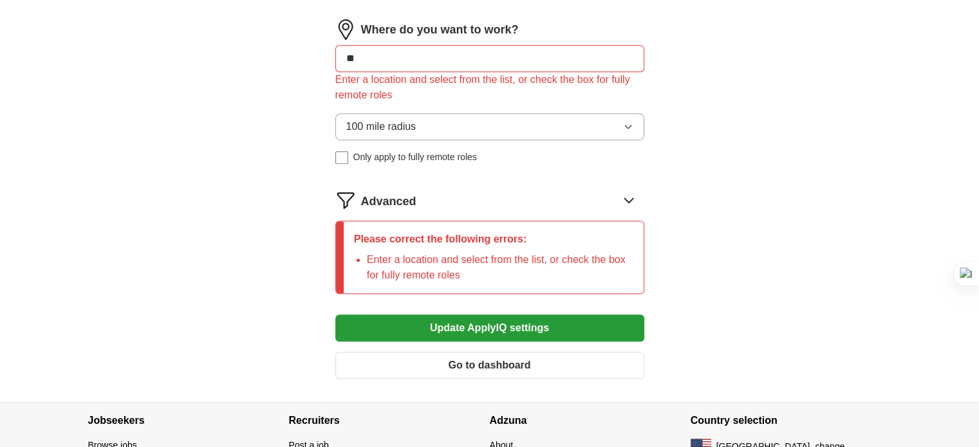
click at [456, 327] on button "Update ApplyIQ settings" at bounding box center [489, 328] width 309 height 27
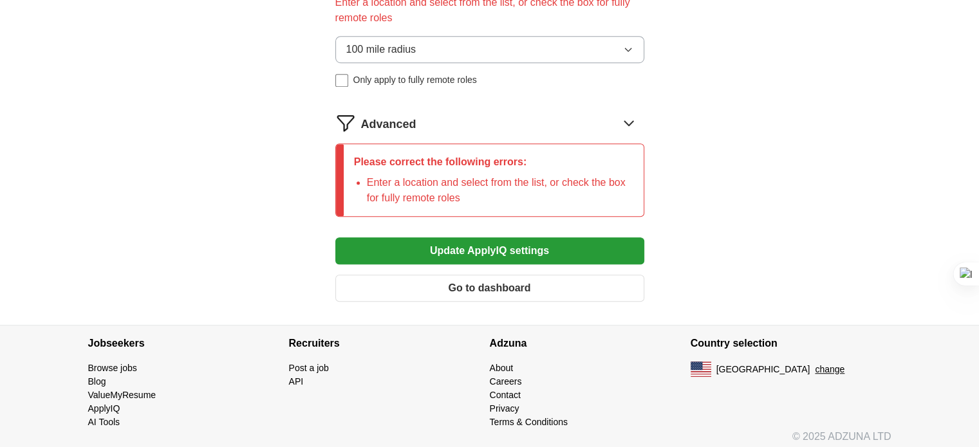
scroll to position [797, 0]
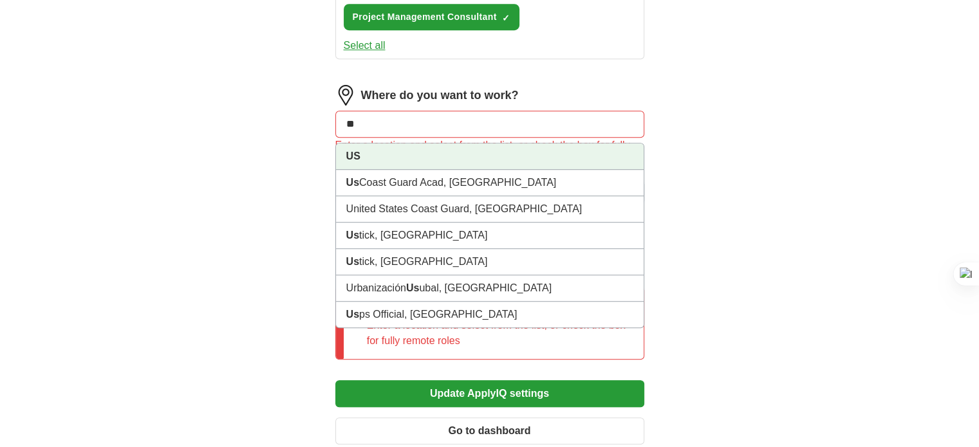
click at [367, 113] on input "**" at bounding box center [489, 124] width 309 height 27
type input "*"
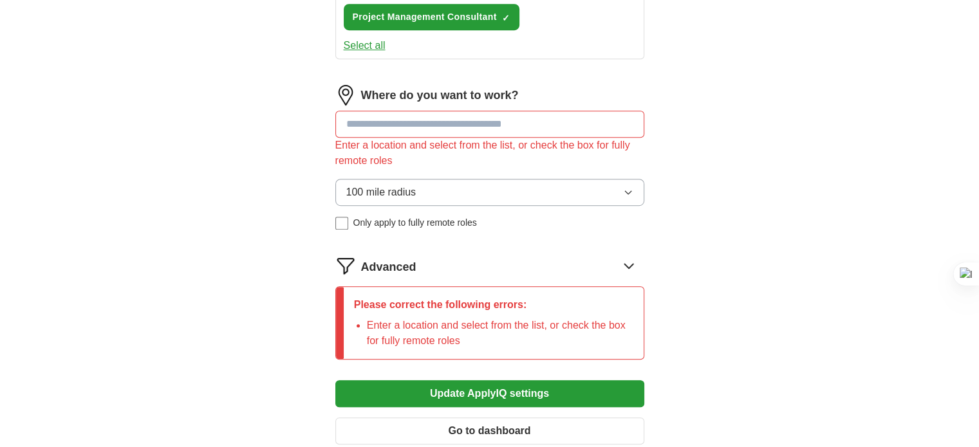
type input "*"
type input "***"
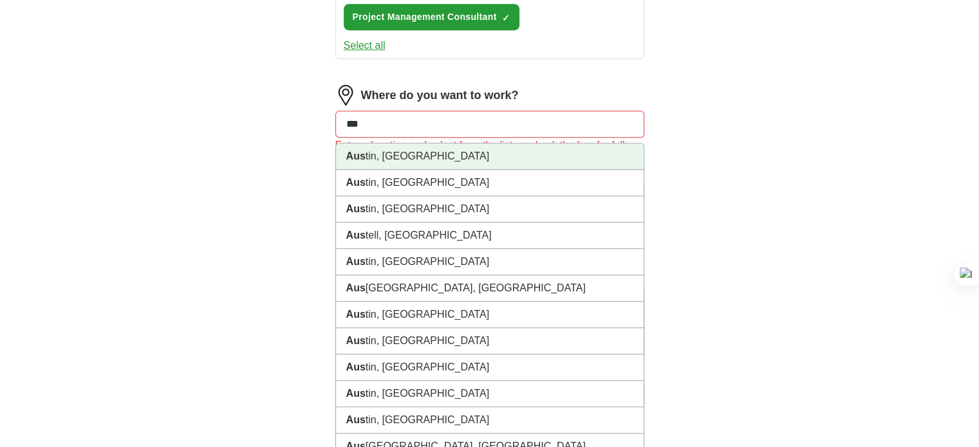
click at [389, 151] on li "Aus tin, TX" at bounding box center [490, 157] width 308 height 26
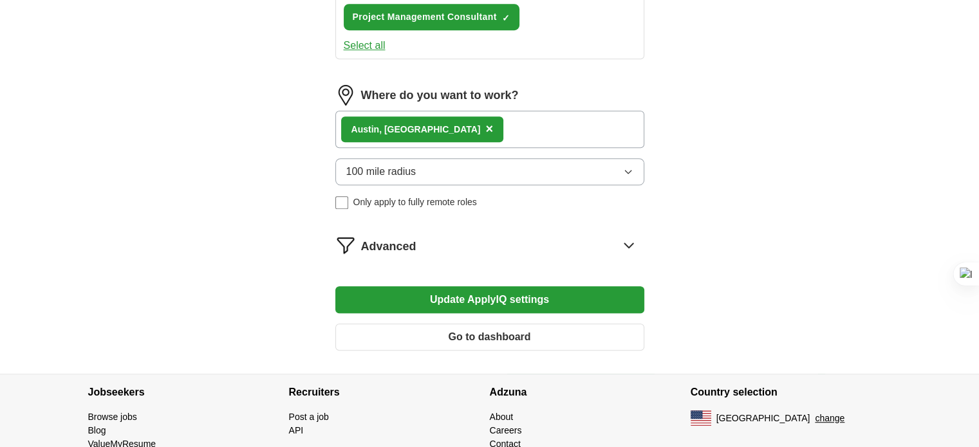
click at [460, 122] on div "Aus tin, TX ×" at bounding box center [489, 129] width 309 height 37
click at [432, 124] on div "Aus tin, TX ×" at bounding box center [489, 129] width 309 height 37
click at [485, 122] on span "×" at bounding box center [489, 129] width 8 height 14
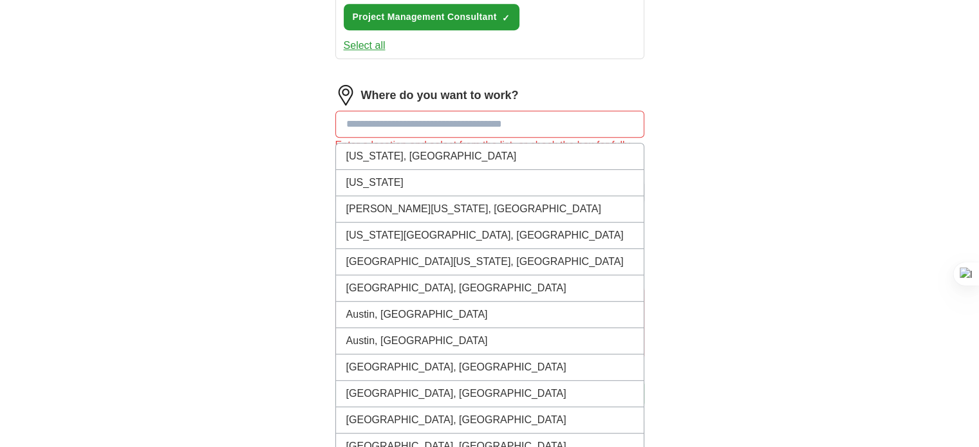
click at [393, 117] on input at bounding box center [489, 124] width 309 height 27
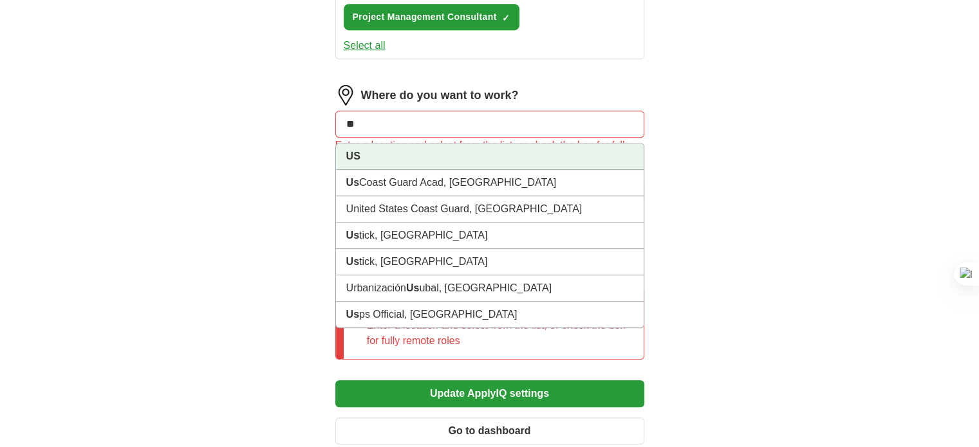
click at [357, 160] on li "US" at bounding box center [490, 157] width 308 height 26
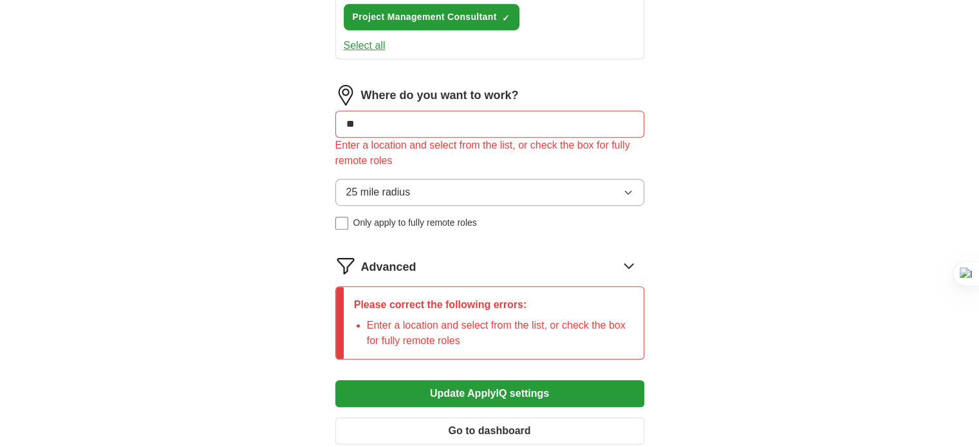
click at [366, 123] on input "**" at bounding box center [489, 124] width 309 height 27
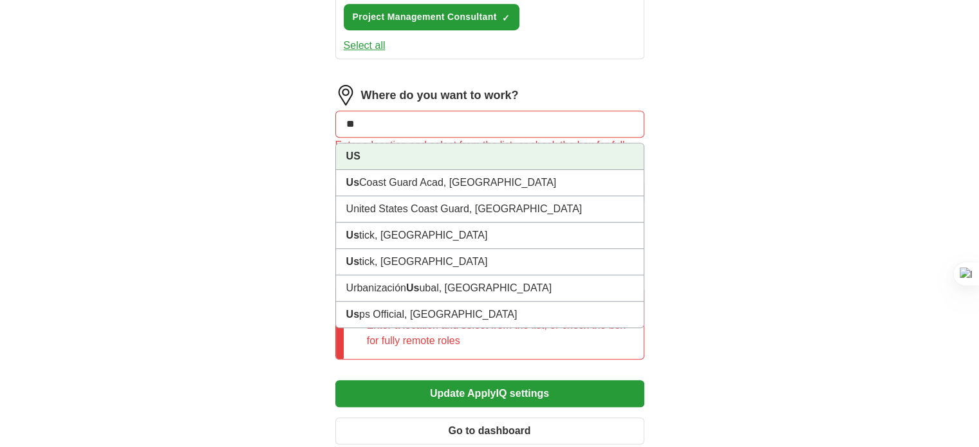
click at [368, 156] on li "US" at bounding box center [490, 157] width 308 height 26
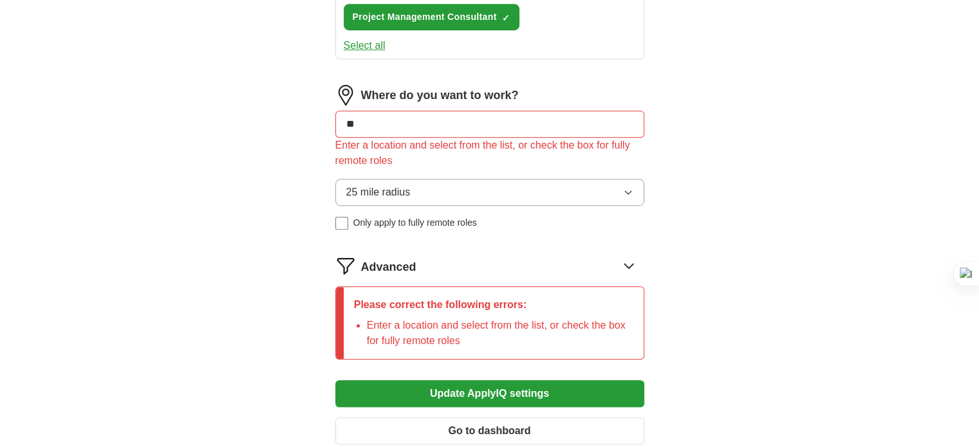
type input "**"
click at [422, 182] on button "25 mile radius" at bounding box center [489, 192] width 309 height 27
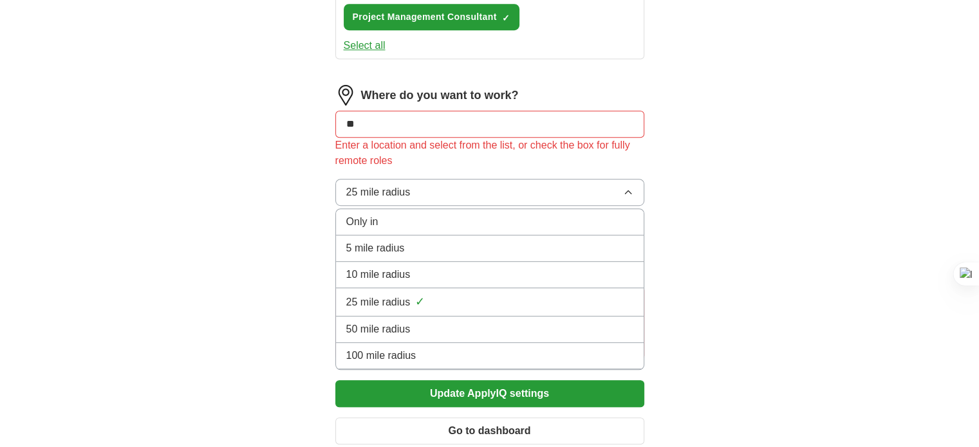
click at [382, 221] on div "Only in" at bounding box center [489, 221] width 287 height 15
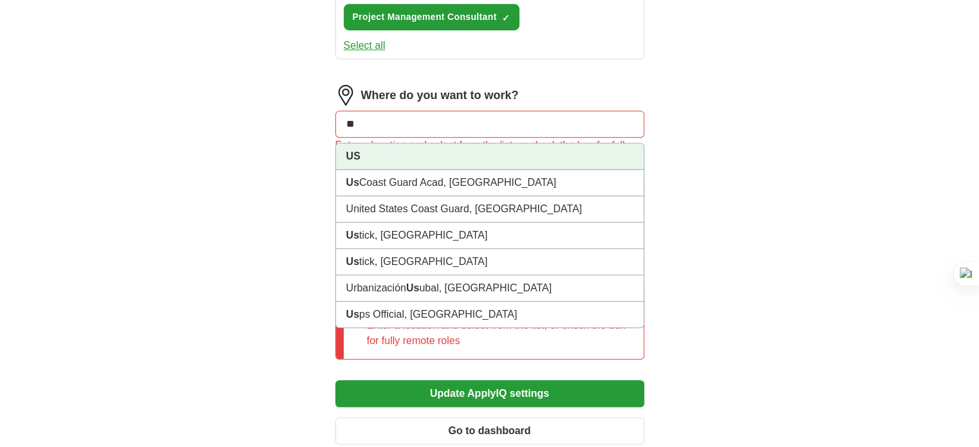
click at [370, 117] on input "**" at bounding box center [489, 124] width 309 height 27
click at [364, 146] on li "US" at bounding box center [490, 157] width 308 height 26
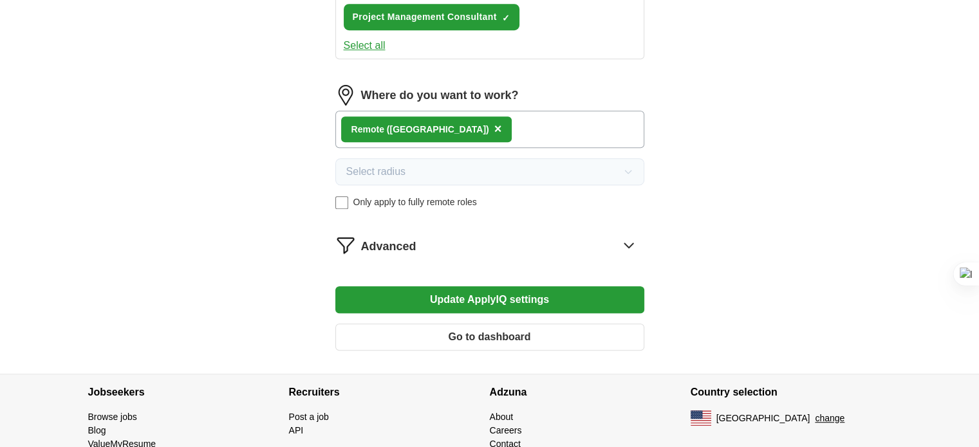
click at [474, 291] on button "Update ApplyIQ settings" at bounding box center [489, 299] width 309 height 27
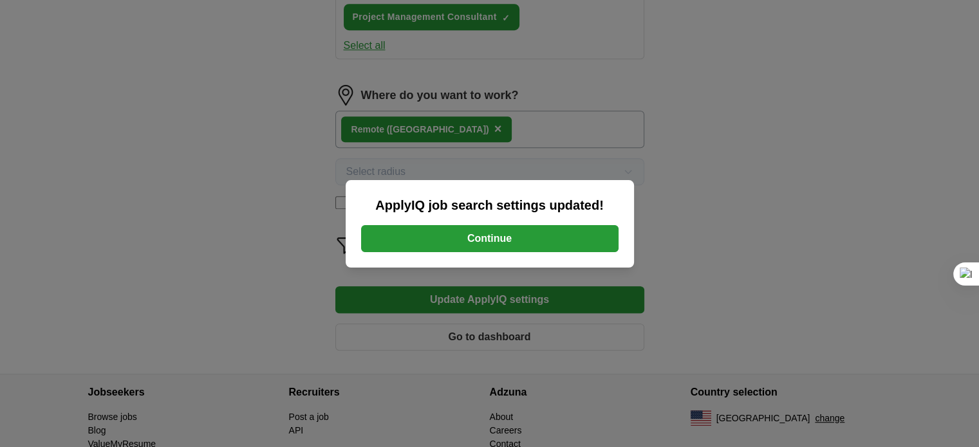
click at [485, 228] on div "ApplyIQ job search settings updated! Continue" at bounding box center [490, 224] width 288 height 88
click at [485, 228] on button "Continue" at bounding box center [490, 238] width 258 height 27
